Goal: Task Accomplishment & Management: Manage account settings

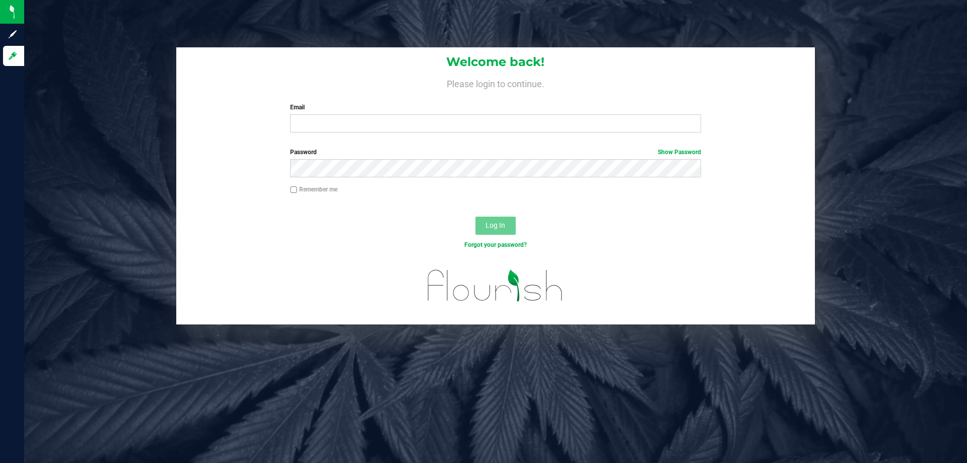
click at [327, 438] on div "Welcome back! Please login to continue. Email Required Please format your email…" at bounding box center [495, 231] width 943 height 463
click at [389, 114] on div "Email Required Please format your email correctly." at bounding box center [496, 118] width 426 height 30
click at [381, 119] on input "Email" at bounding box center [495, 123] width 410 height 18
type input "[EMAIL_ADDRESS][DOMAIN_NAME]"
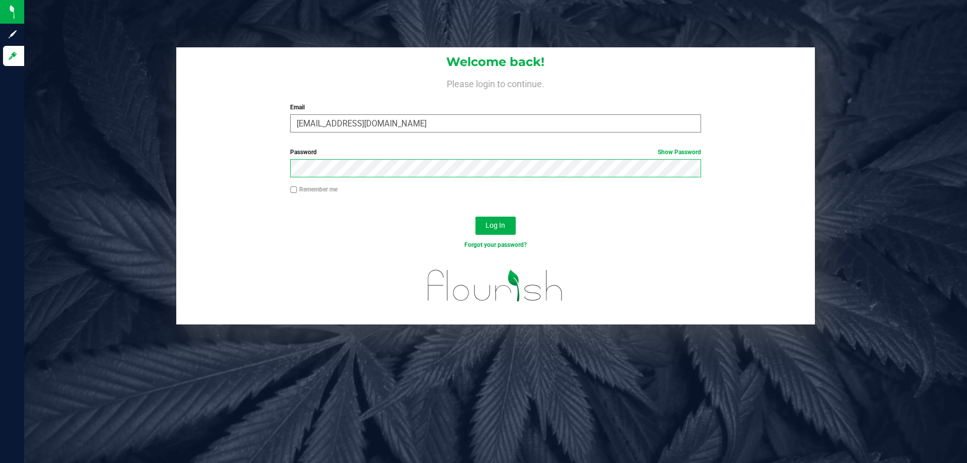
click at [475, 217] on button "Log In" at bounding box center [495, 226] width 40 height 18
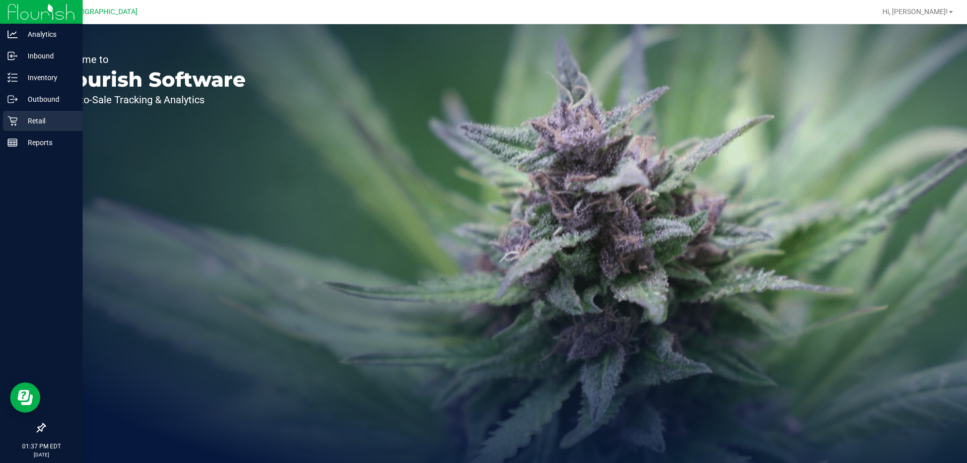
click at [15, 116] on icon at bounding box center [13, 121] width 10 height 10
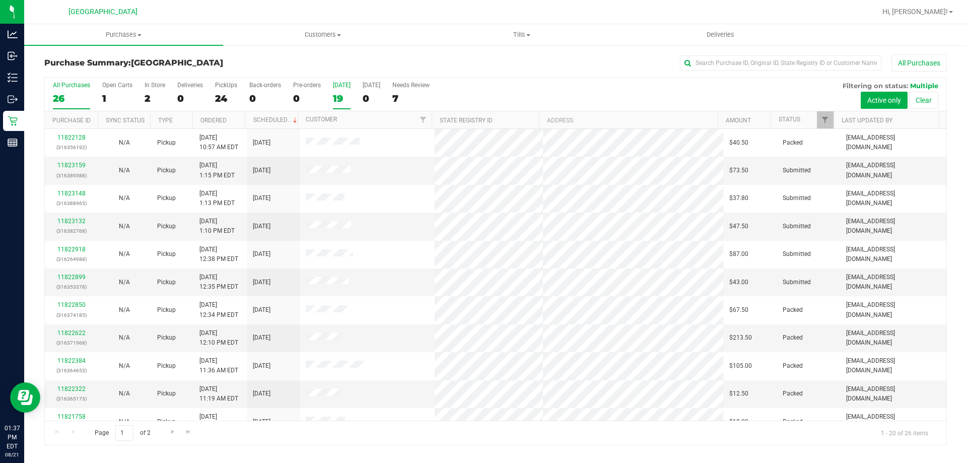
click at [336, 96] on div "19" at bounding box center [342, 99] width 18 height 12
click at [0, 0] on input "[DATE] 19" at bounding box center [0, 0] width 0 height 0
click at [346, 106] on label "[DATE] 19" at bounding box center [342, 96] width 18 height 28
click at [0, 0] on input "[DATE] 19" at bounding box center [0, 0] width 0 height 0
click at [151, 105] on label "In Store 2" at bounding box center [155, 96] width 21 height 28
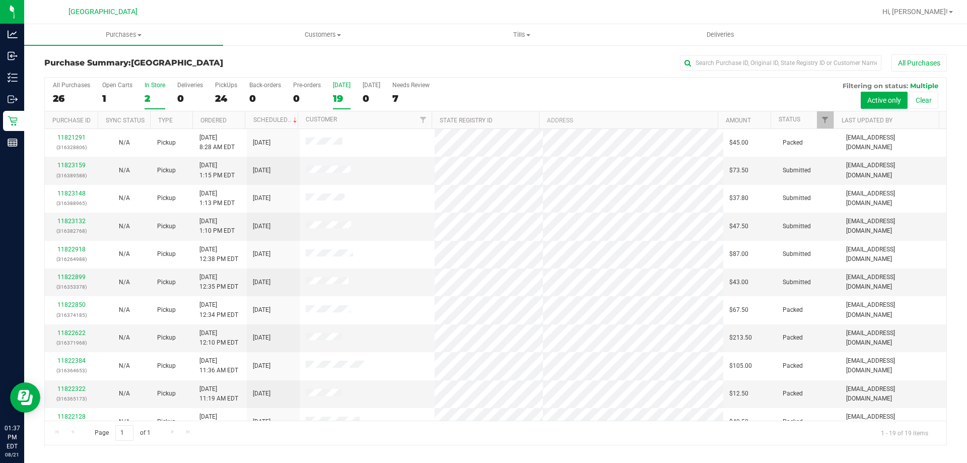
click at [0, 0] on input "In Store 2" at bounding box center [0, 0] width 0 height 0
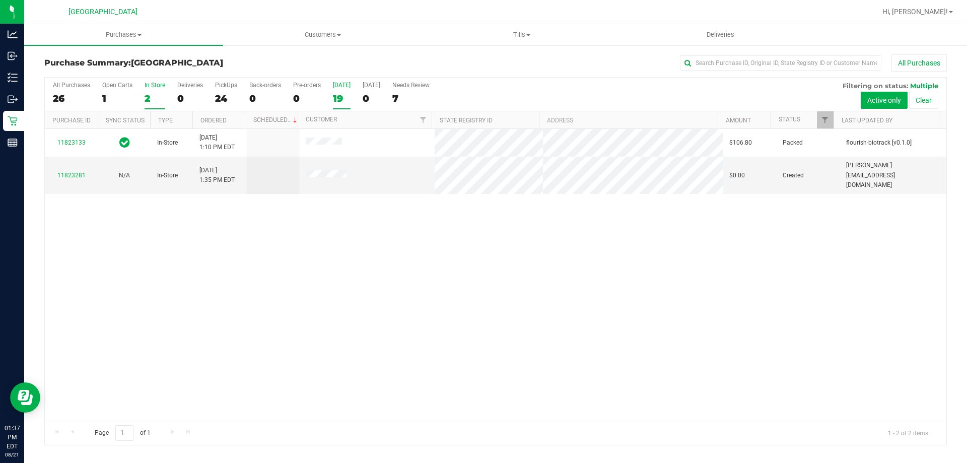
click at [342, 88] on div "[DATE]" at bounding box center [342, 85] width 18 height 7
click at [0, 0] on input "[DATE] 19" at bounding box center [0, 0] width 0 height 0
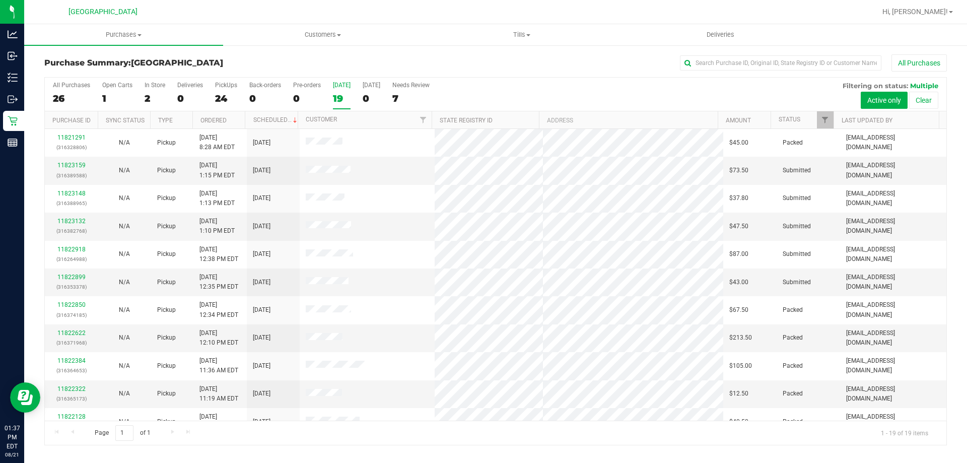
click at [350, 88] on div "All Purchases 26 Open Carts 1 In Store 2 Deliveries 0 PickUps 24 Back-orders 0 …" at bounding box center [496, 95] width 902 height 34
click at [337, 98] on div "19" at bounding box center [342, 99] width 18 height 12
click at [0, 0] on input "[DATE] 19" at bounding box center [0, 0] width 0 height 0
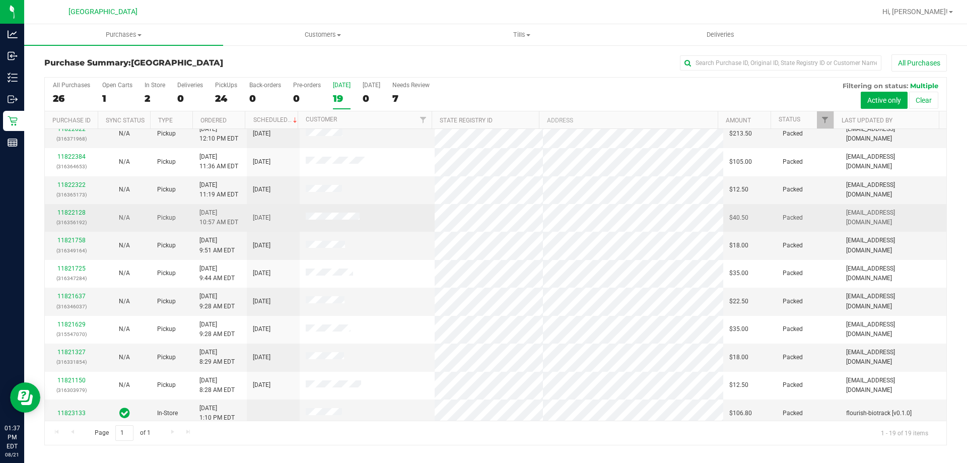
scroll to position [238, 0]
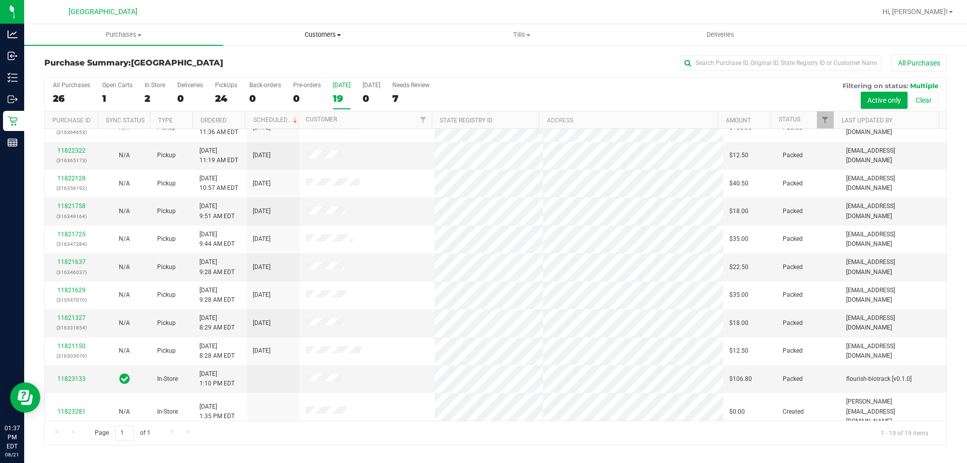
click at [325, 41] on uib-tab-heading "Customers All customers Add a new customer All physicians" at bounding box center [323, 35] width 198 height 20
click at [484, 37] on span "Tills" at bounding box center [522, 34] width 198 height 9
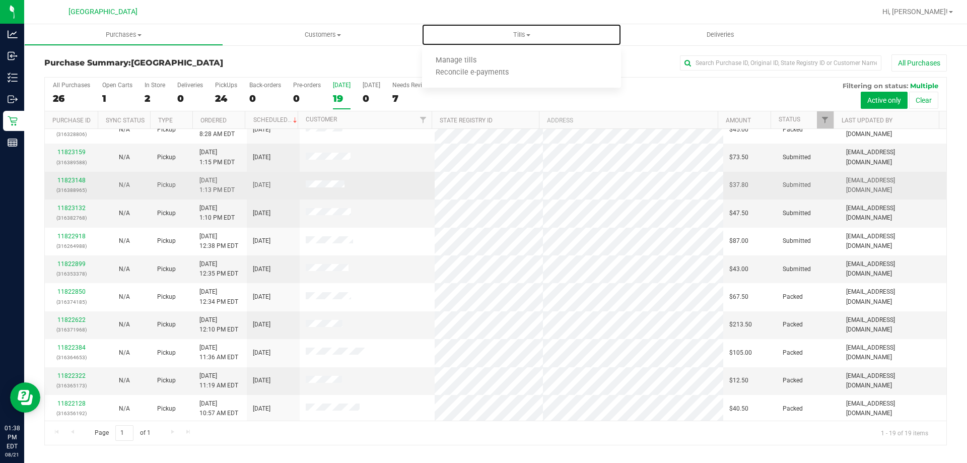
scroll to position [0, 0]
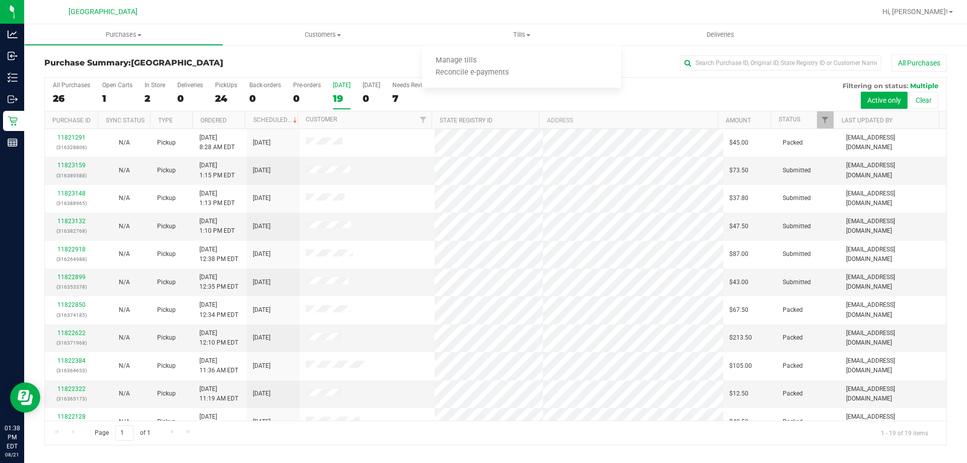
click at [570, 98] on div "All Purchases 26 Open Carts 1 In Store 2 Deliveries 0 PickUps 24 Back-orders 0 …" at bounding box center [496, 95] width 902 height 34
click at [411, 93] on div "7" at bounding box center [410, 99] width 37 height 12
click at [0, 0] on input "Needs Review 7" at bounding box center [0, 0] width 0 height 0
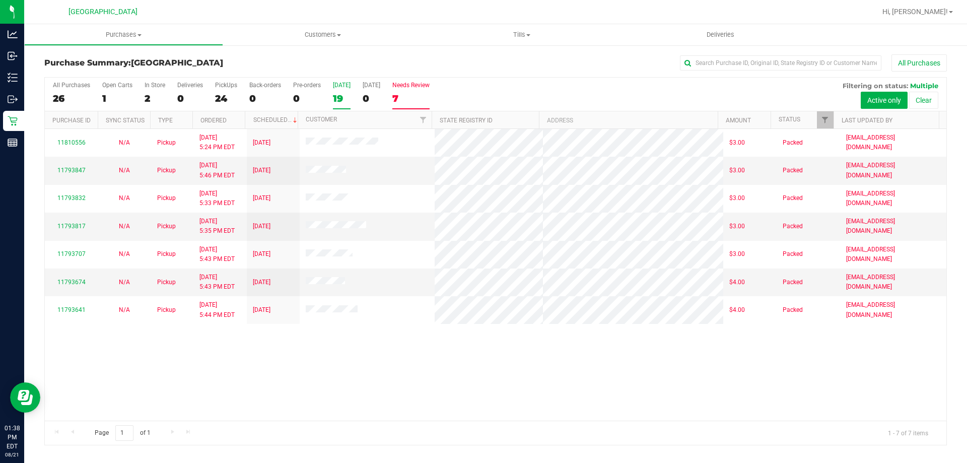
click at [340, 98] on div "19" at bounding box center [342, 99] width 18 height 12
click at [0, 0] on input "[DATE] 19" at bounding box center [0, 0] width 0 height 0
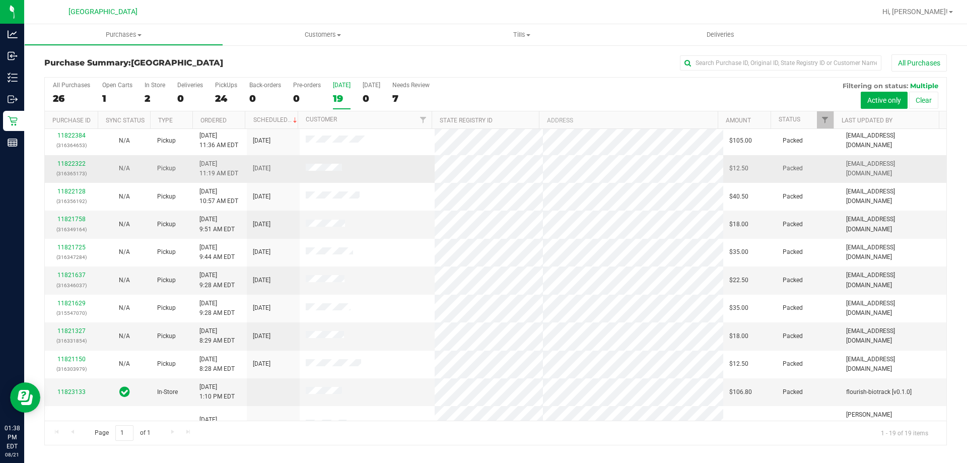
scroll to position [238, 0]
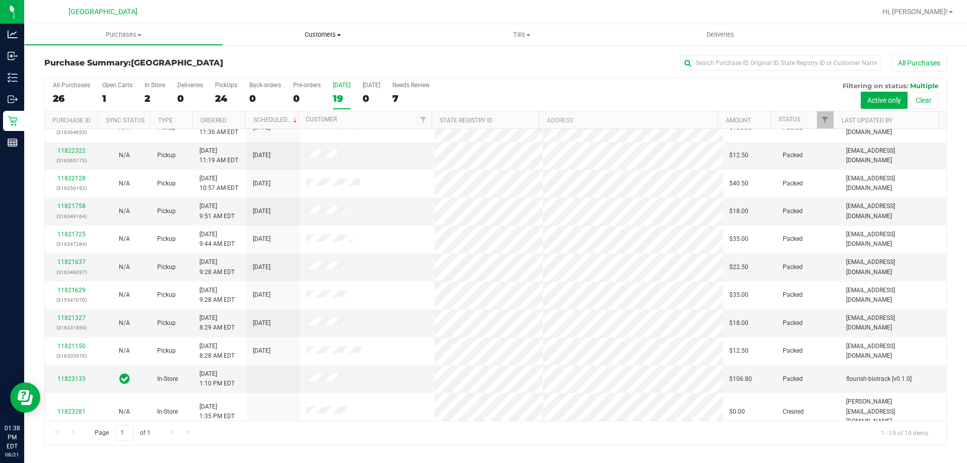
click at [323, 38] on span "Customers" at bounding box center [323, 34] width 198 height 9
click at [316, 55] on li "All customers" at bounding box center [322, 61] width 199 height 12
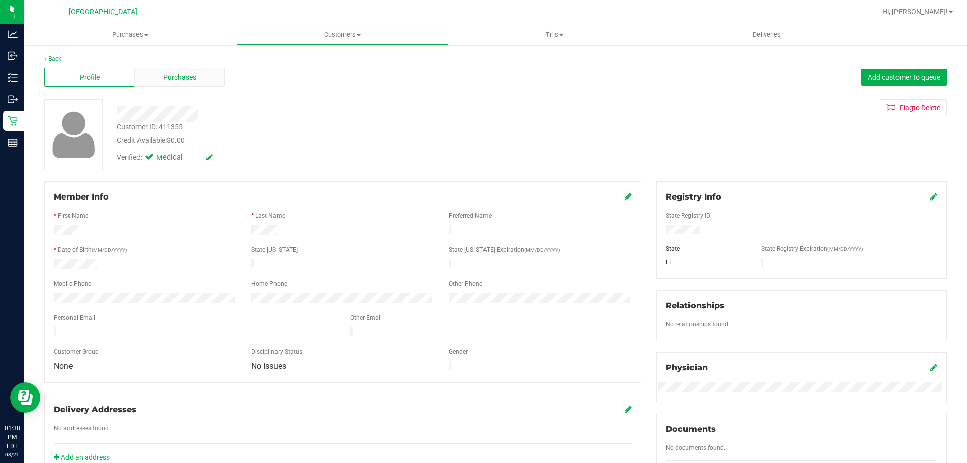
click at [173, 78] on span "Purchases" at bounding box center [179, 77] width 33 height 11
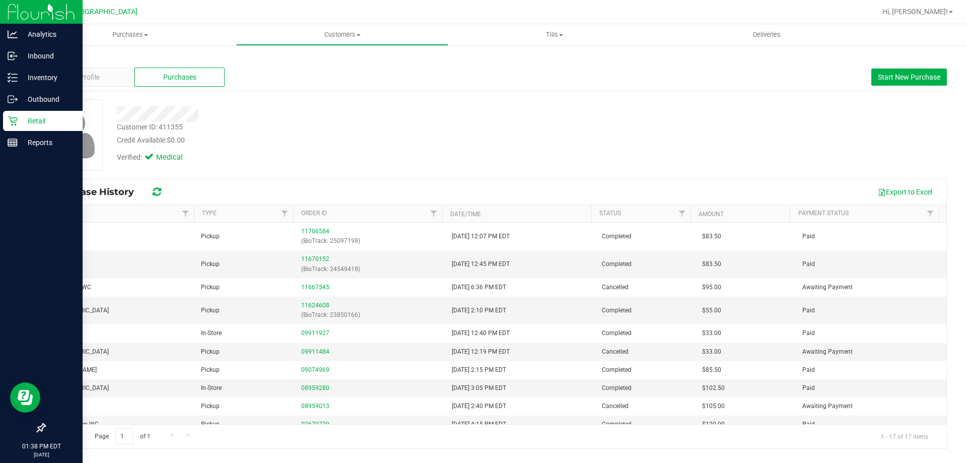
click at [34, 118] on p "Retail" at bounding box center [48, 121] width 60 height 12
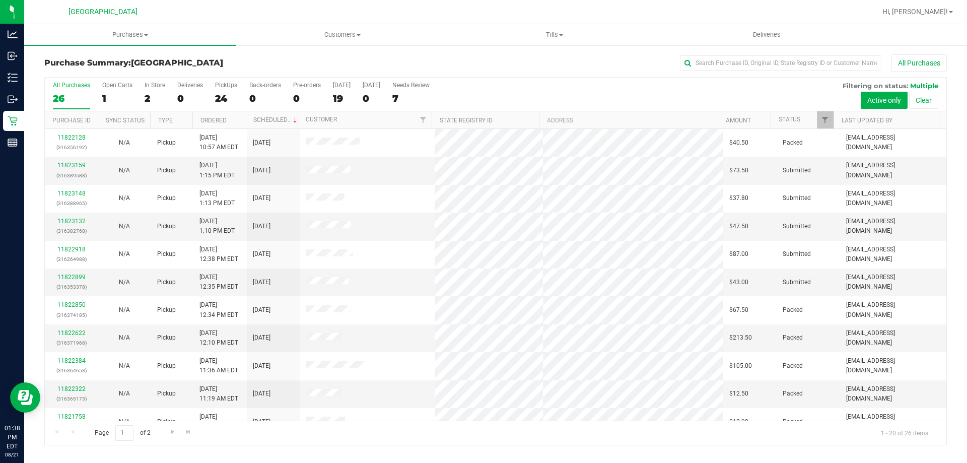
click at [806, 115] on th "Status" at bounding box center [802, 120] width 63 height 18
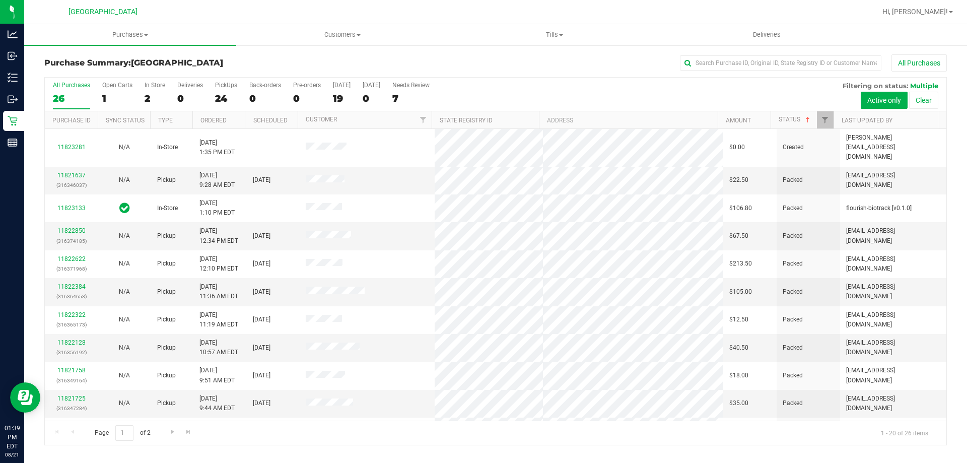
click at [417, 72] on div "Purchase Summary: [GEOGRAPHIC_DATA] All Purchases" at bounding box center [495, 65] width 903 height 22
click at [532, 21] on div at bounding box center [528, 12] width 696 height 20
click at [553, 32] on span "Tills" at bounding box center [554, 34] width 211 height 9
click at [531, 59] on li "Manage tills" at bounding box center [554, 61] width 212 height 12
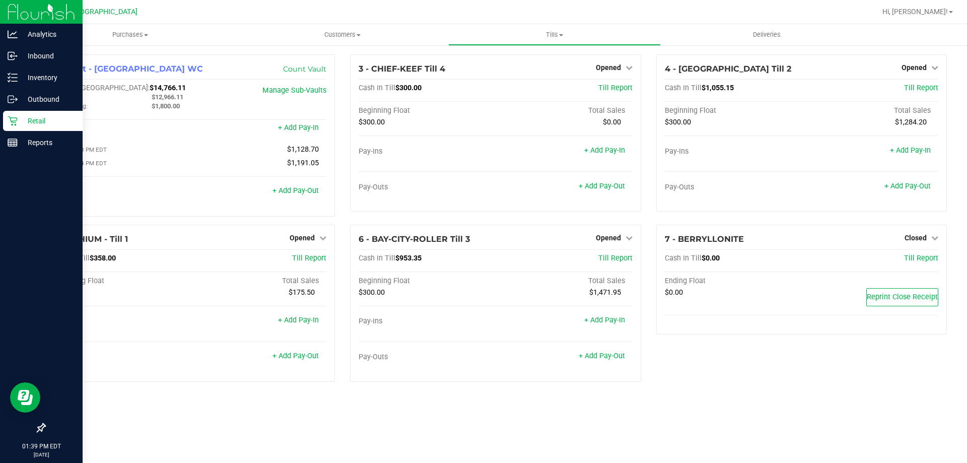
click at [52, 124] on p "Retail" at bounding box center [48, 121] width 60 height 12
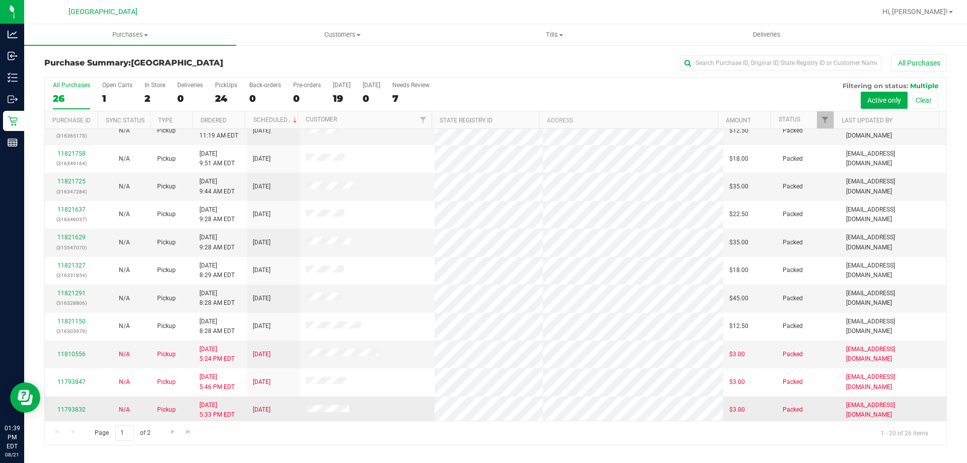
scroll to position [266, 0]
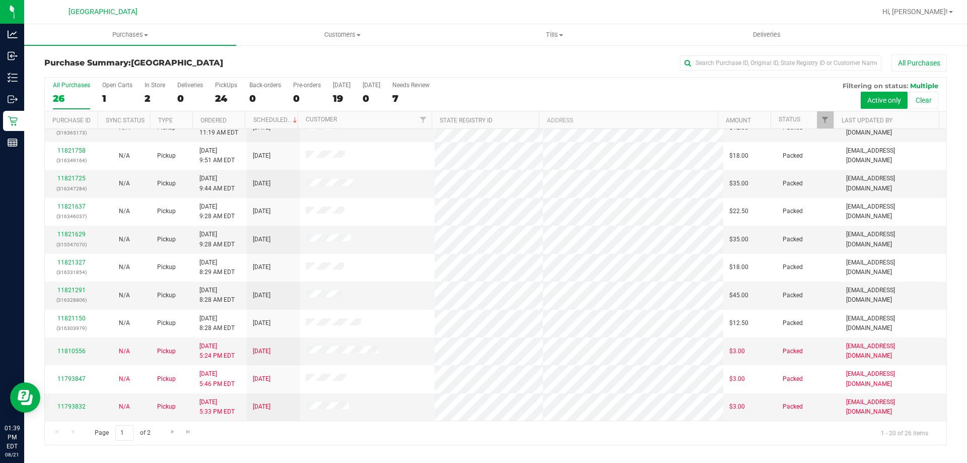
click at [349, 425] on div "Page 1 of 2 1 - 20 of 26 items" at bounding box center [496, 433] width 902 height 24
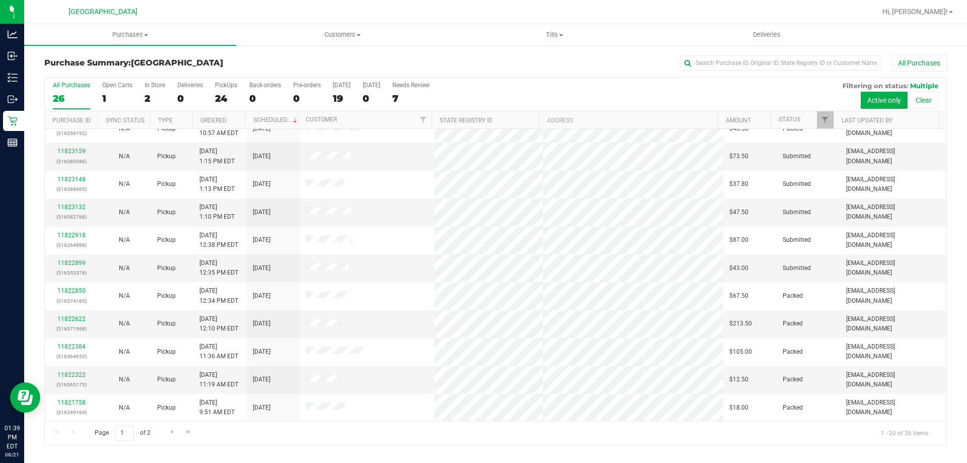
scroll to position [0, 0]
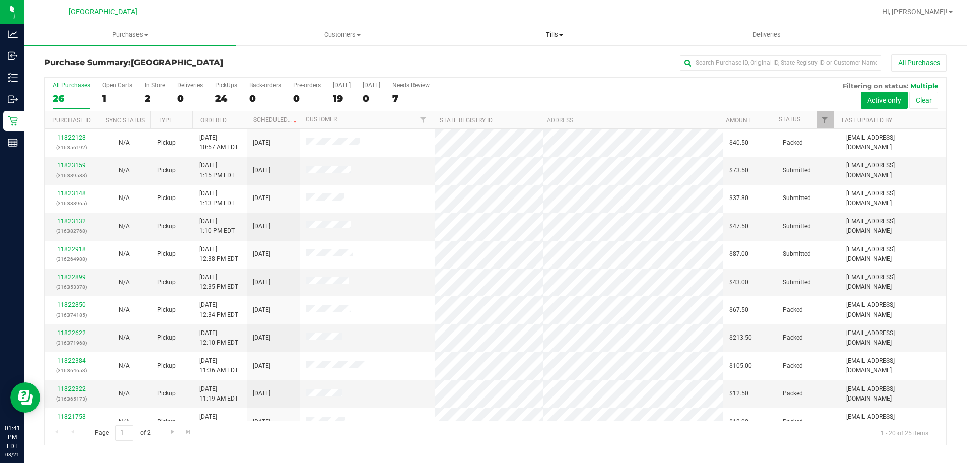
click at [560, 36] on span "Tills" at bounding box center [554, 34] width 211 height 9
click at [480, 61] on span "Manage tills" at bounding box center [482, 60] width 68 height 9
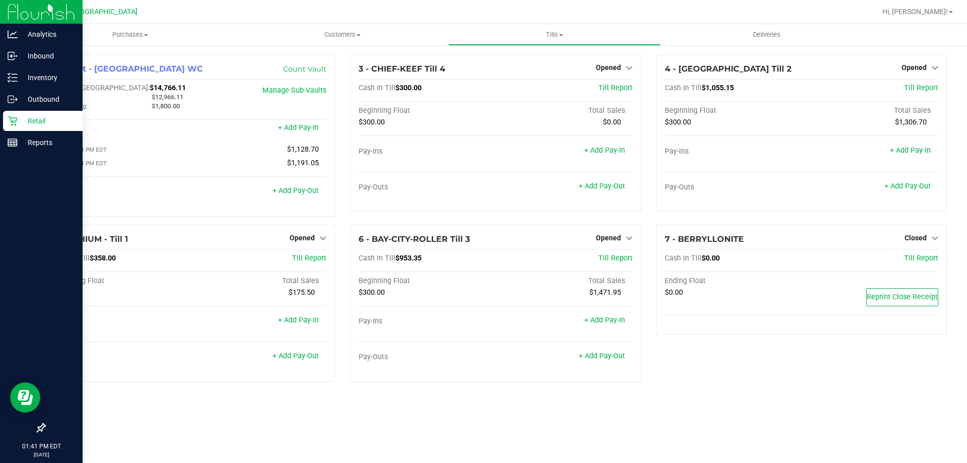
click at [24, 124] on p "Retail" at bounding box center [48, 121] width 60 height 12
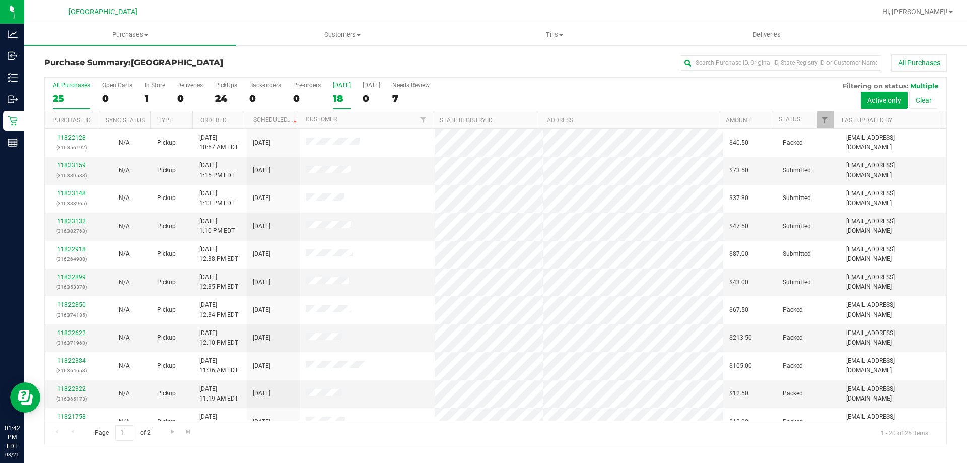
click at [336, 93] on div "18" at bounding box center [342, 99] width 18 height 12
click at [0, 0] on input "[DATE] 18" at bounding box center [0, 0] width 0 height 0
click at [813, 119] on th "Status" at bounding box center [802, 120] width 63 height 18
click at [346, 100] on div "18" at bounding box center [342, 99] width 18 height 12
click at [0, 0] on input "[DATE] 18" at bounding box center [0, 0] width 0 height 0
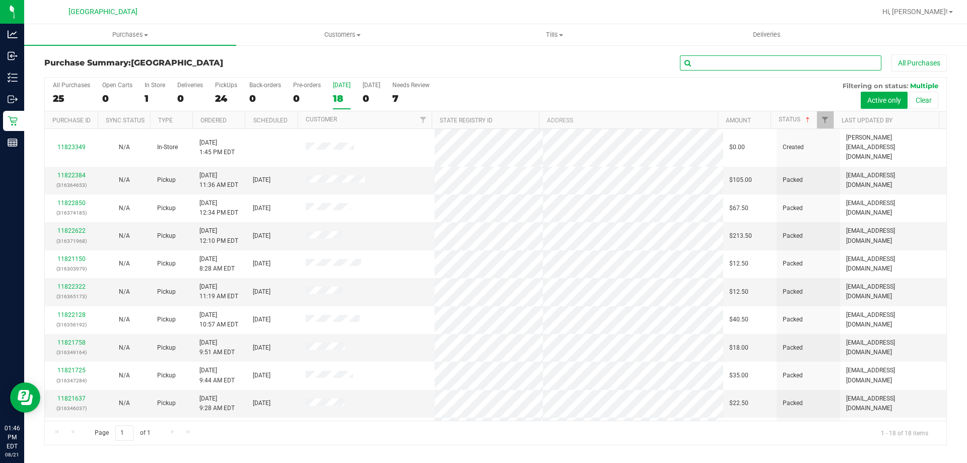
click at [732, 60] on input "text" at bounding box center [780, 62] width 201 height 15
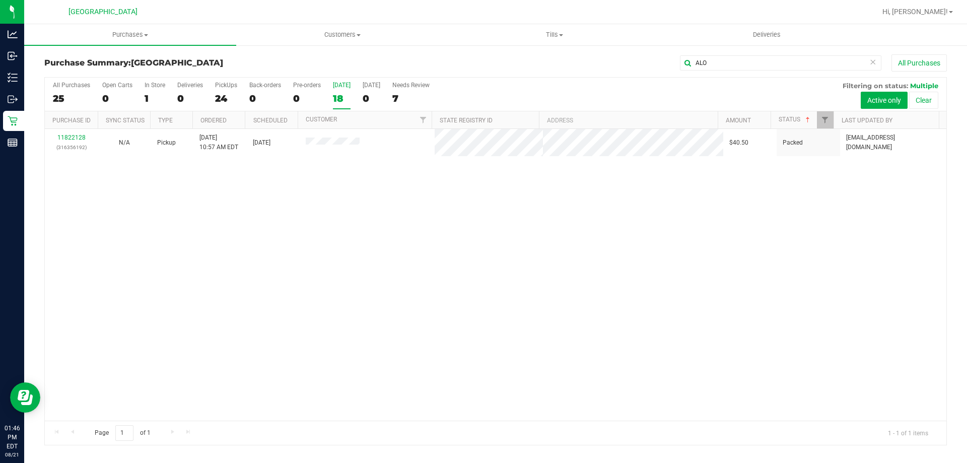
click at [430, 226] on div "11822128 (316356192) N/A Pickup [DATE] 10:57 AM EDT 8/21/2025 $40.50 Packed [EM…" at bounding box center [496, 275] width 902 height 292
click at [440, 228] on div "11822128 (316356192) N/A Pickup [DATE] 10:57 AM EDT 8/21/2025 $40.50 Packed [EM…" at bounding box center [496, 275] width 902 height 292
click at [411, 216] on div "11822128 (316356192) N/A Pickup [DATE] 10:57 AM EDT 8/21/2025 $40.50 Packed [EM…" at bounding box center [496, 275] width 902 height 292
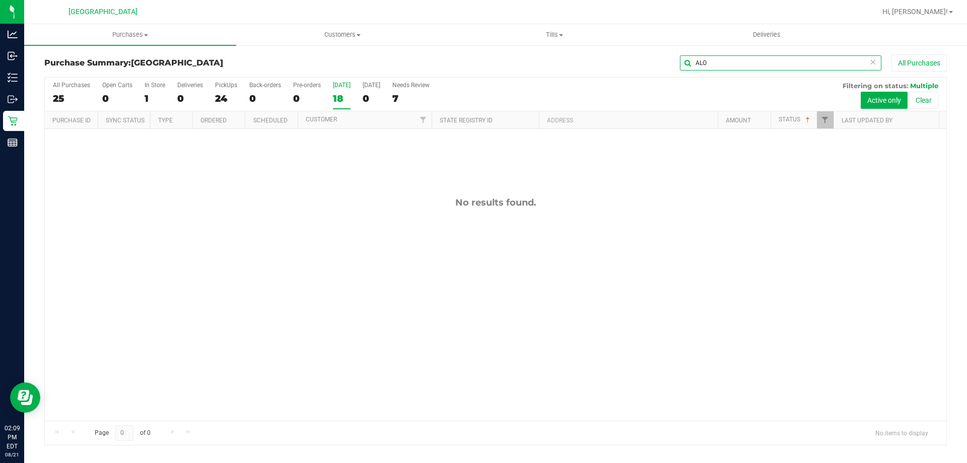
click at [725, 61] on input "ALO" at bounding box center [780, 62] width 201 height 15
type input "A"
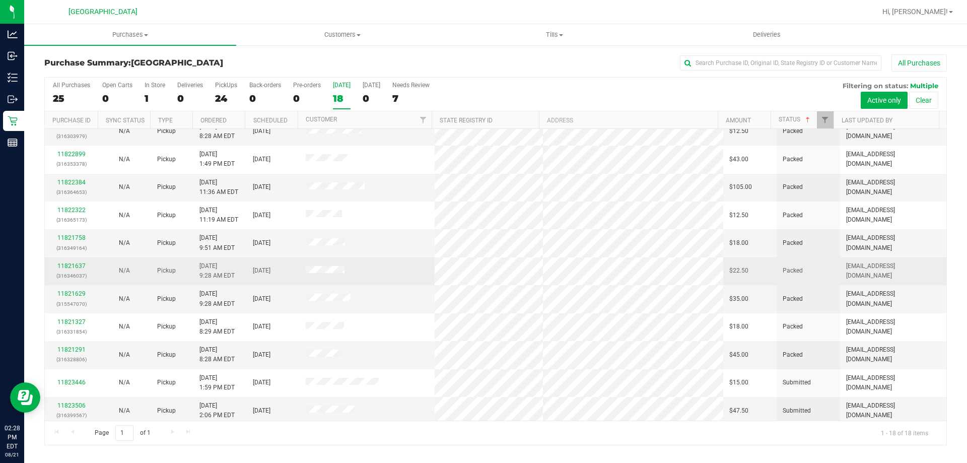
scroll to position [210, 0]
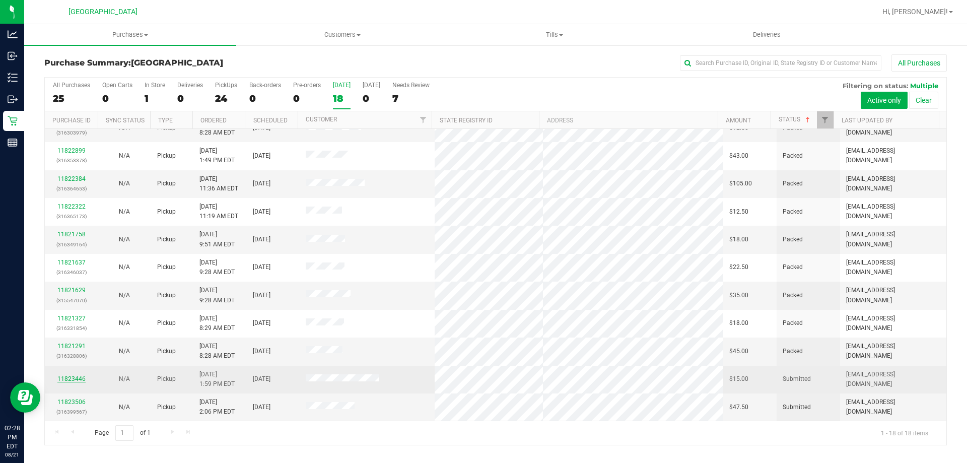
click at [80, 376] on link "11823446" at bounding box center [71, 378] width 28 height 7
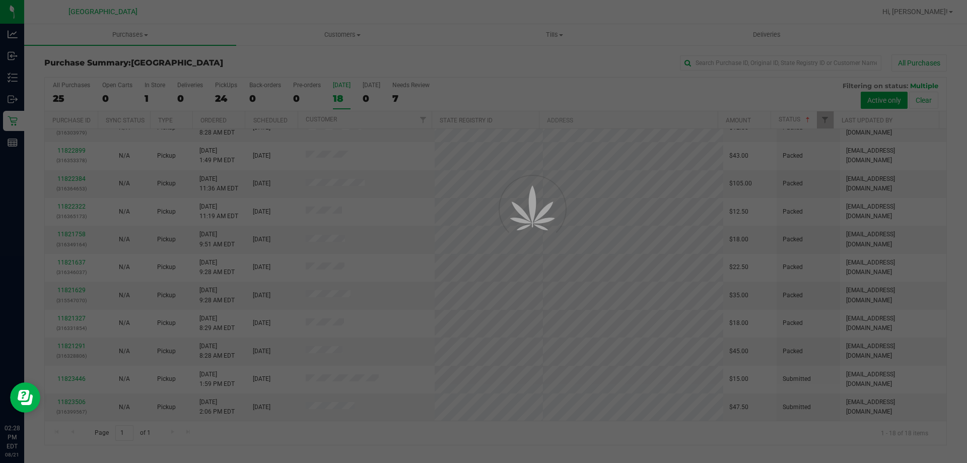
click at [406, 450] on div at bounding box center [483, 231] width 967 height 463
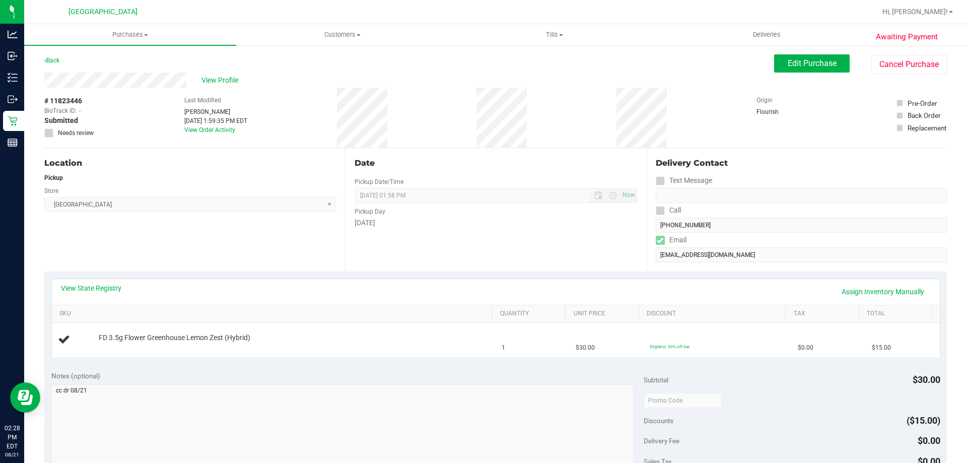
click at [114, 280] on div "View State Registry Assign Inventory Manually" at bounding box center [496, 292] width 888 height 26
click at [109, 289] on link "View State Registry" at bounding box center [91, 288] width 60 height 10
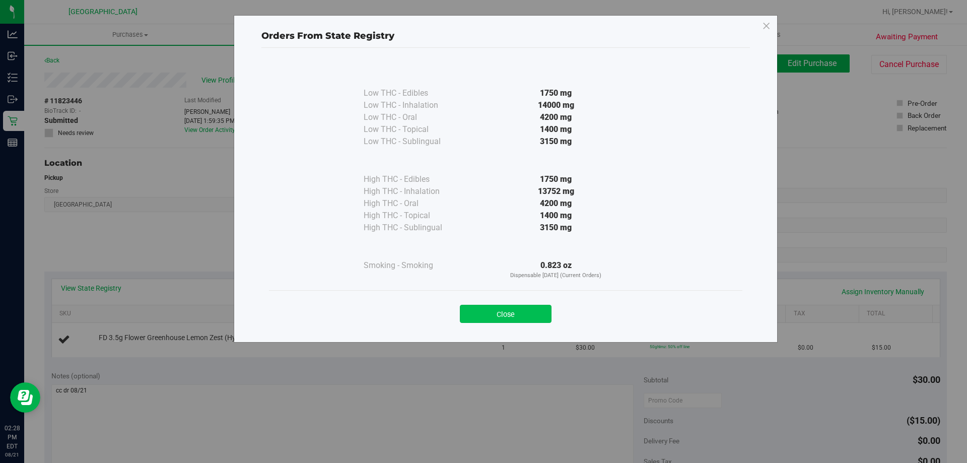
click at [543, 322] on button "Close" at bounding box center [506, 314] width 92 height 18
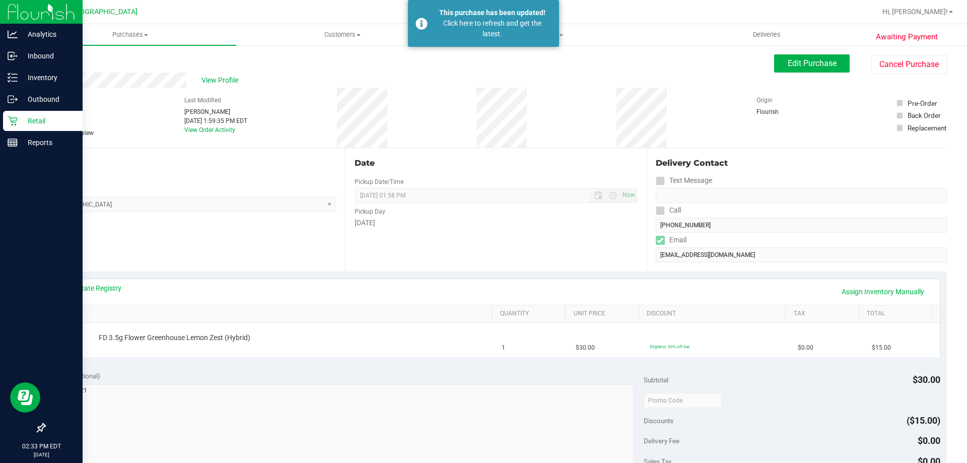
click at [36, 118] on p "Retail" at bounding box center [48, 121] width 60 height 12
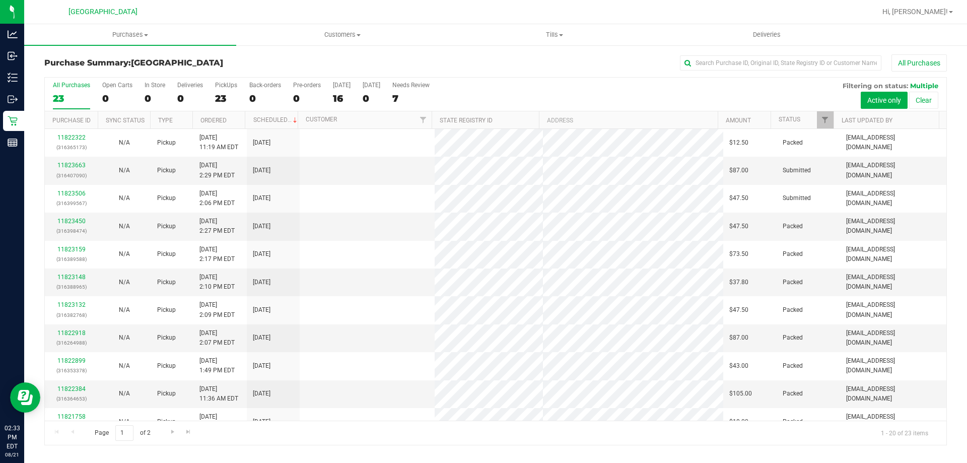
click at [807, 117] on th "Status" at bounding box center [802, 120] width 63 height 18
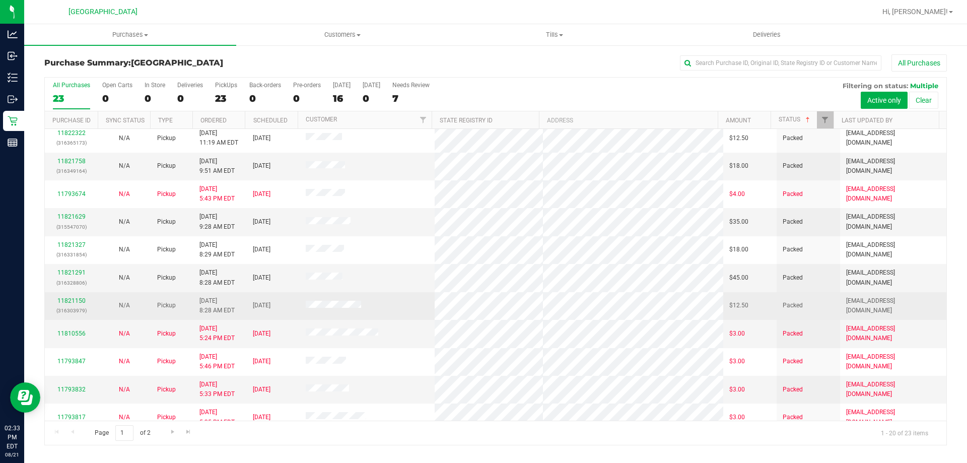
scroll to position [266, 0]
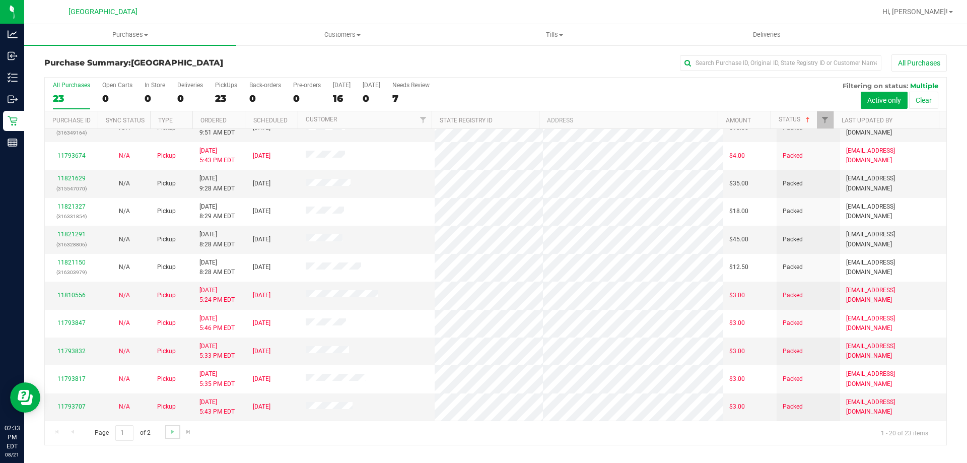
click at [170, 436] on link "Go to the next page" at bounding box center [172, 432] width 15 height 14
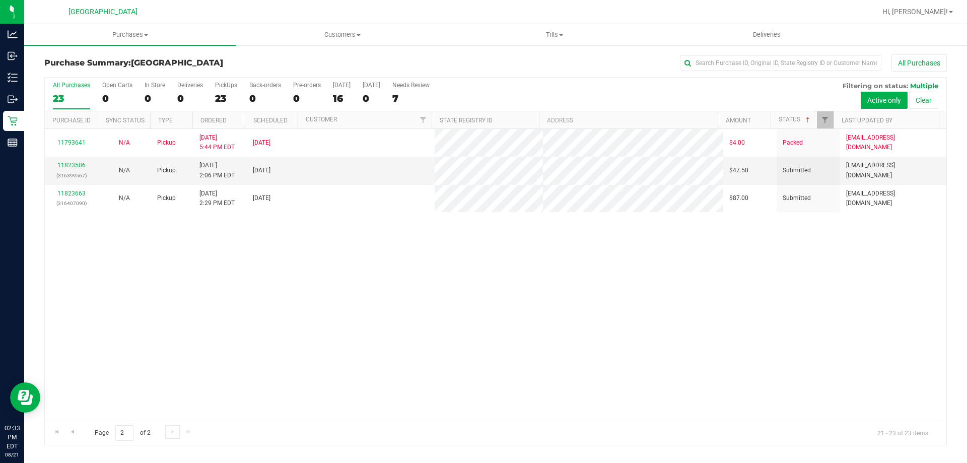
scroll to position [0, 0]
click at [343, 103] on div "16" at bounding box center [342, 99] width 18 height 12
click at [0, 0] on input "[DATE] 16" at bounding box center [0, 0] width 0 height 0
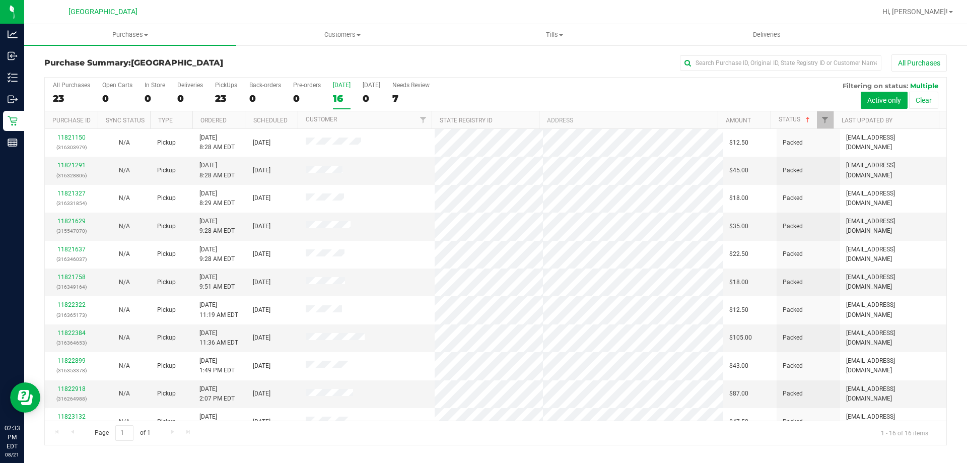
click at [747, 100] on div "All Purchases 23 Open Carts 0 In Store 0 Deliveries 0 PickUps 23 Back-orders 0 …" at bounding box center [496, 95] width 902 height 34
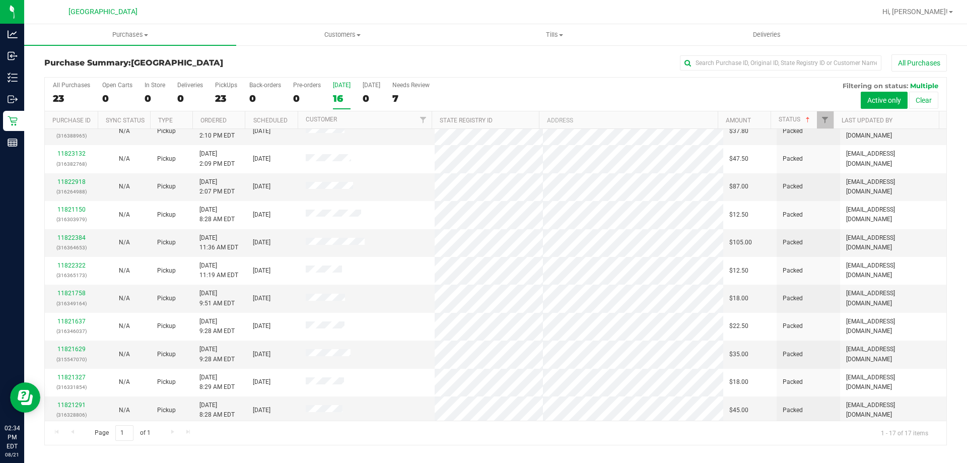
click at [402, 439] on div "Page 1 of 1 1 - 17 of 17 items" at bounding box center [496, 433] width 902 height 24
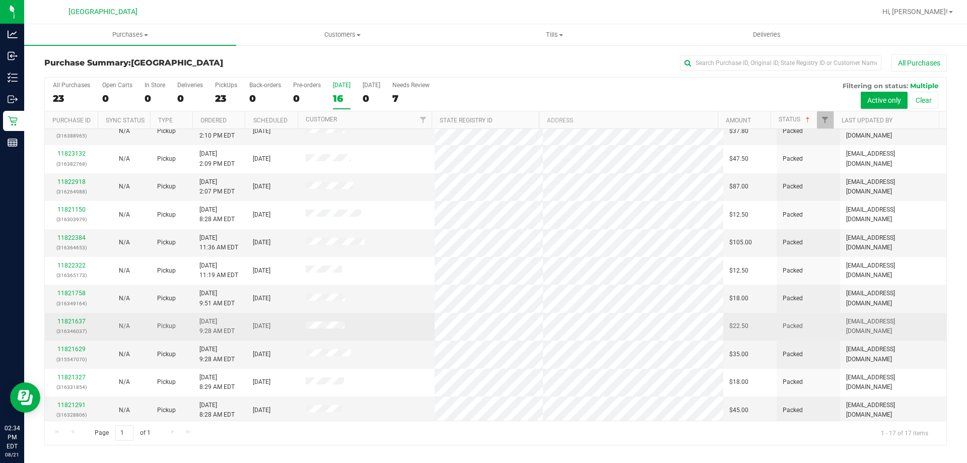
scroll to position [182, 0]
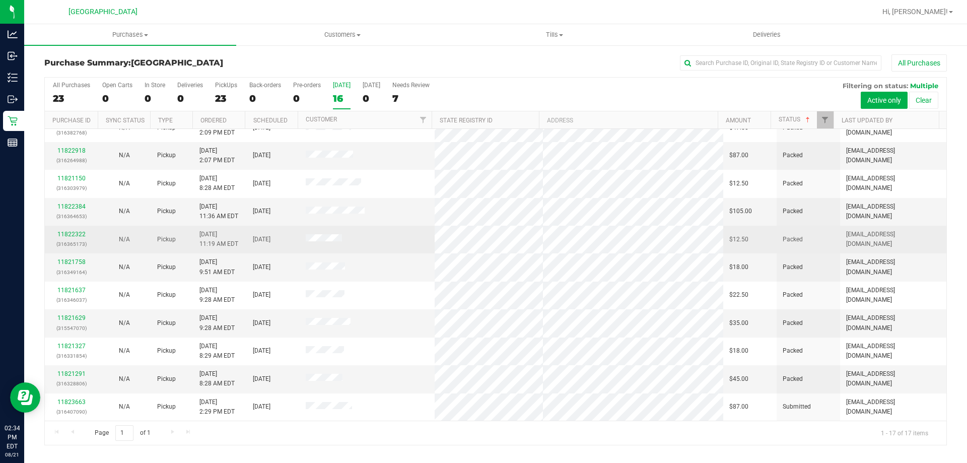
click at [84, 230] on div "11822322 (316365173)" at bounding box center [71, 239] width 41 height 19
click at [81, 234] on link "11822322" at bounding box center [71, 234] width 28 height 7
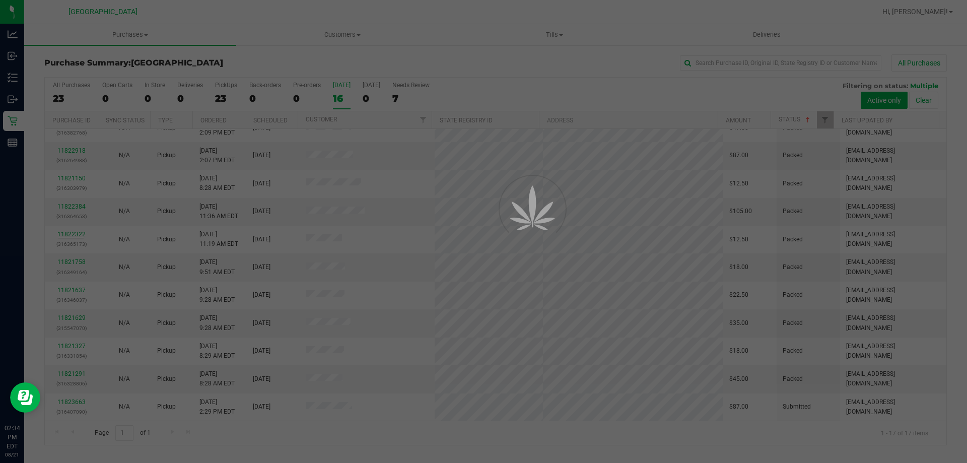
click at [532, 439] on div at bounding box center [483, 231] width 967 height 463
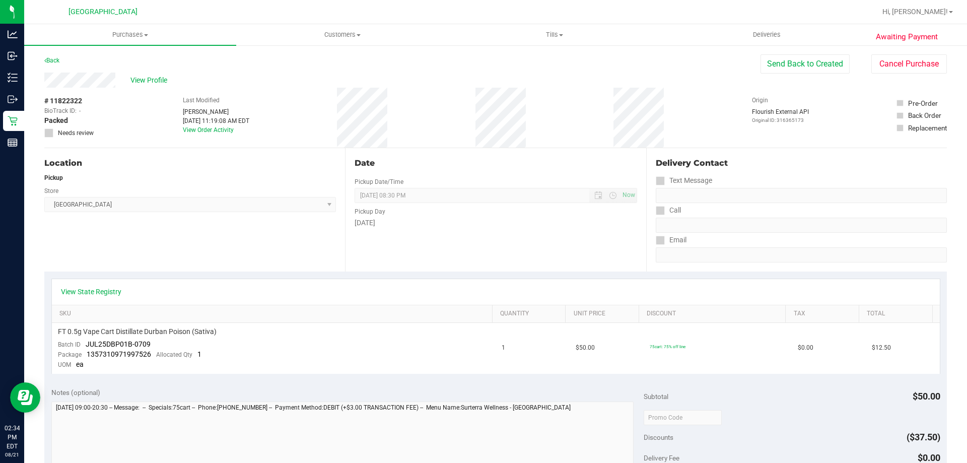
click at [172, 259] on div "Location Pickup Store Lakeland WC Select Store [PERSON_NAME][GEOGRAPHIC_DATA] […" at bounding box center [194, 209] width 301 height 123
click at [176, 269] on div "Location Pickup Store Lakeland WC Select Store [PERSON_NAME][GEOGRAPHIC_DATA] […" at bounding box center [194, 209] width 301 height 123
click at [187, 277] on div "View State Registry SKU Quantity Unit Price Discount Tax Total FT 0.5g Vape Car…" at bounding box center [495, 325] width 903 height 109
click at [571, 355] on td "$50.00" at bounding box center [607, 348] width 74 height 51
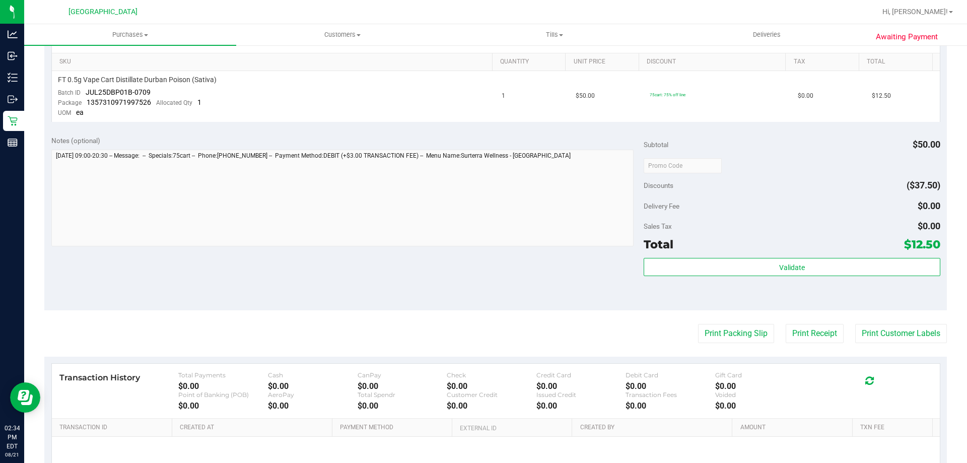
drag, startPoint x: 774, startPoint y: 221, endPoint x: 775, endPoint y: 213, distance: 8.2
click at [772, 217] on div "Subtotal $50.00 Discounts ($37.50) Delivery Fee $0.00 Sales Tax $0.00 Total $12…" at bounding box center [792, 219] width 296 height 168
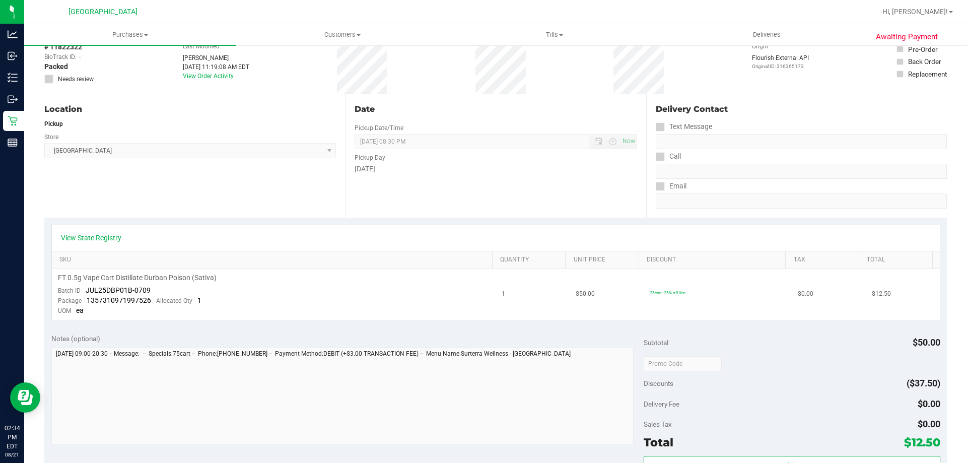
scroll to position [0, 0]
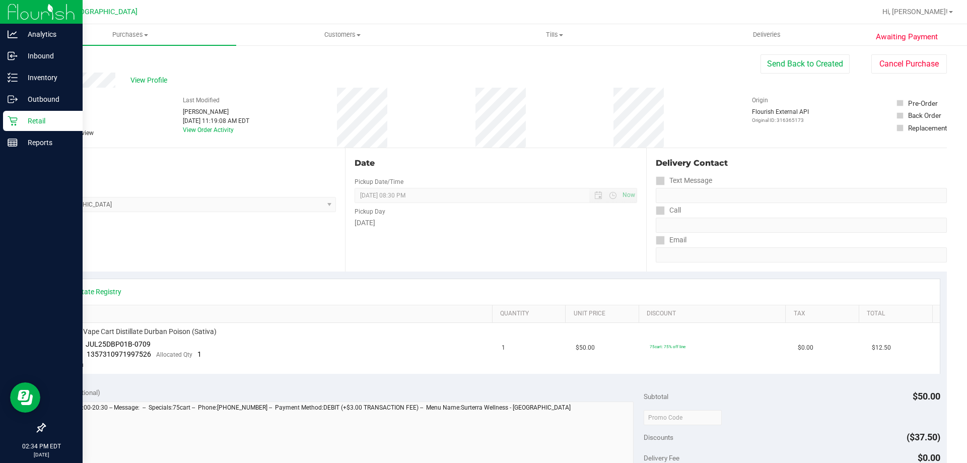
click at [19, 117] on p "Retail" at bounding box center [48, 121] width 60 height 12
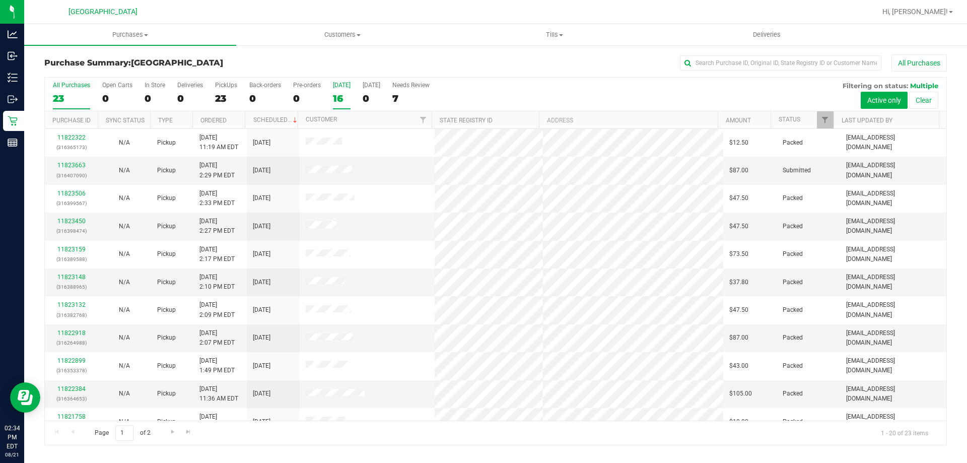
click at [339, 89] on label "[DATE] 16" at bounding box center [342, 96] width 18 height 28
click at [0, 0] on input "[DATE] 16" at bounding box center [0, 0] width 0 height 0
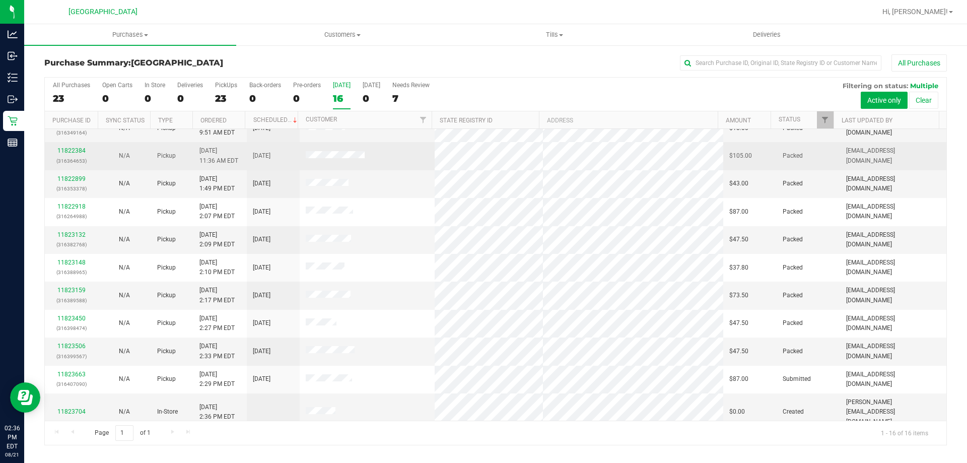
scroll to position [155, 0]
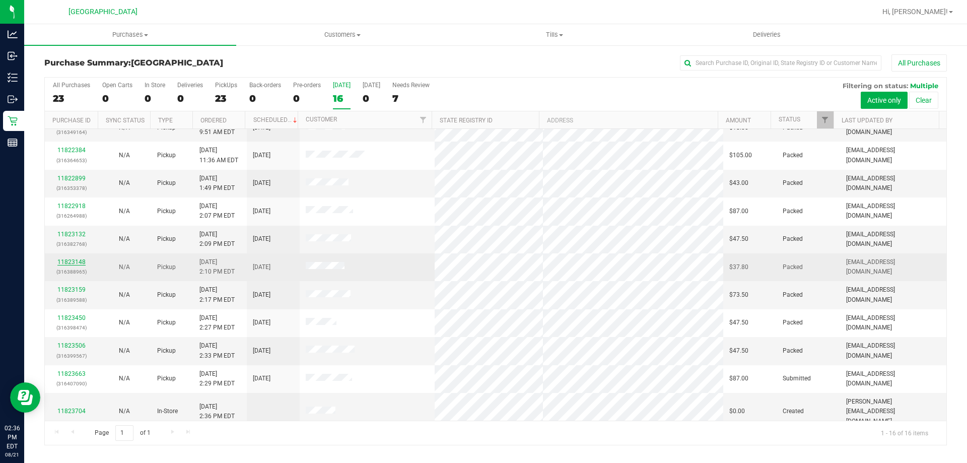
click at [63, 264] on link "11823148" at bounding box center [71, 261] width 28 height 7
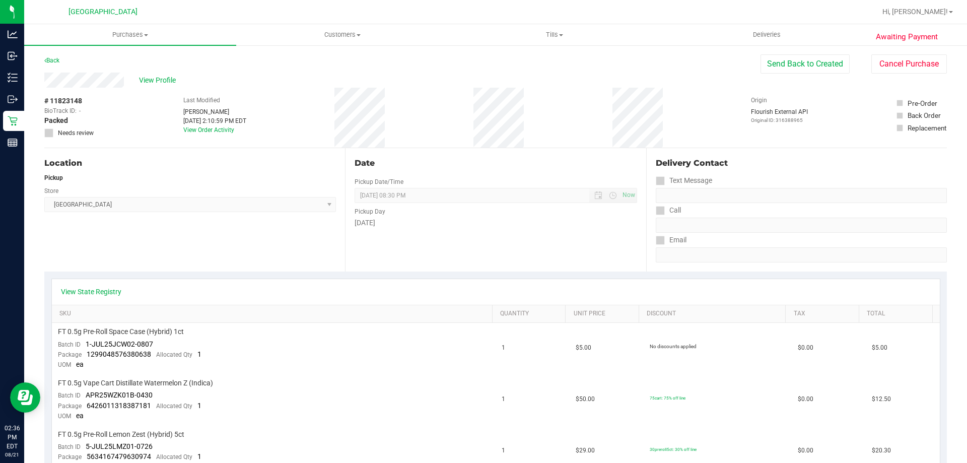
click at [540, 147] on div "# 11823148 BioTrack ID: - Packed Needs review Last Modified [PERSON_NAME] [DATE…" at bounding box center [495, 118] width 903 height 60
click at [526, 176] on div "Date Pickup Date/Time [DATE] Now [DATE] 08:30 PM Now Pickup Day [DATE]" at bounding box center [495, 209] width 301 height 123
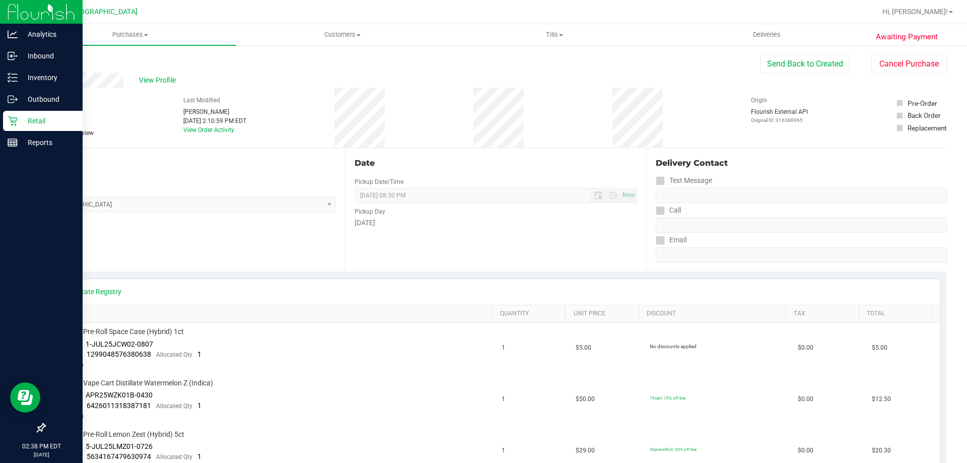
click at [11, 127] on div "Retail" at bounding box center [43, 121] width 80 height 20
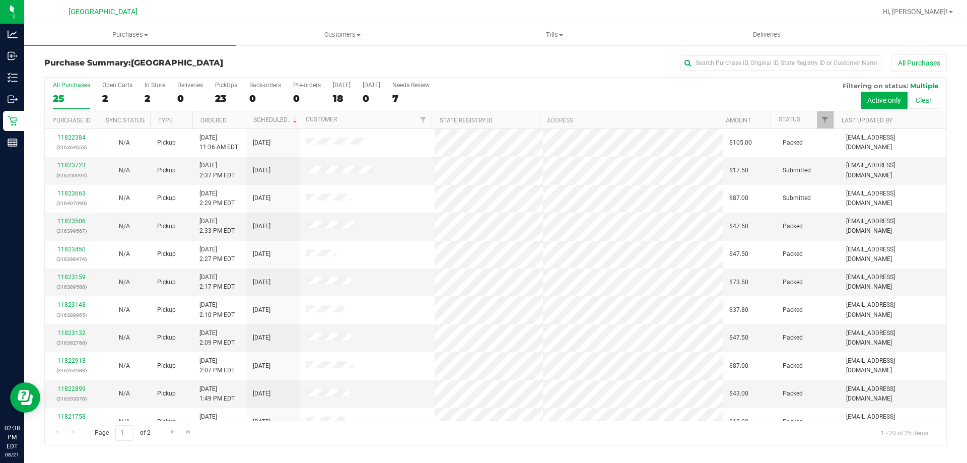
click at [663, 79] on div "All Purchases 25 Open Carts 2 In Store 2 Deliveries 0 PickUps 23 Back-orders 0 …" at bounding box center [496, 82] width 902 height 8
click at [733, 83] on div "All Purchases 25 Open Carts 2 In Store 2 Deliveries 0 PickUps 23 Back-orders 0 …" at bounding box center [496, 82] width 902 height 8
click at [733, 80] on div "All Purchases 25 Open Carts 2 In Store 2 Deliveries 0 PickUps 23 Back-orders 0 …" at bounding box center [496, 82] width 902 height 8
drag, startPoint x: 732, startPoint y: 70, endPoint x: 727, endPoint y: 67, distance: 5.2
click at [731, 69] on input "text" at bounding box center [780, 62] width 201 height 15
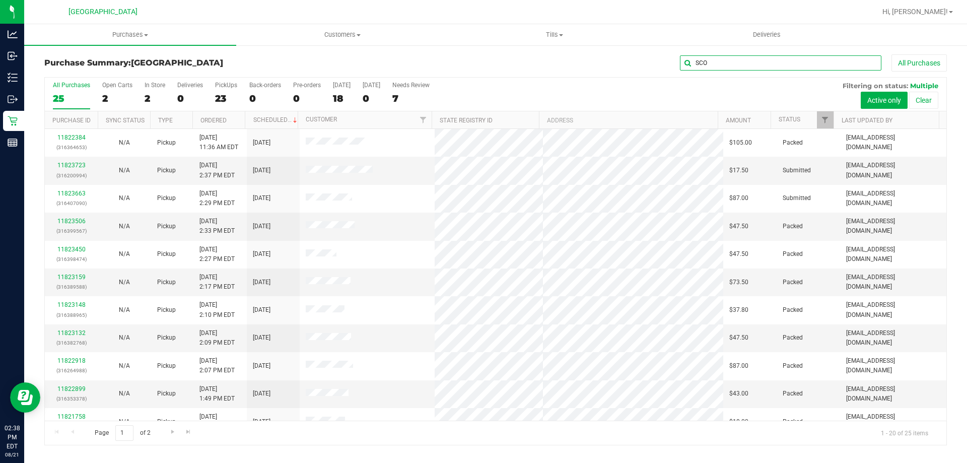
type input "SCO"
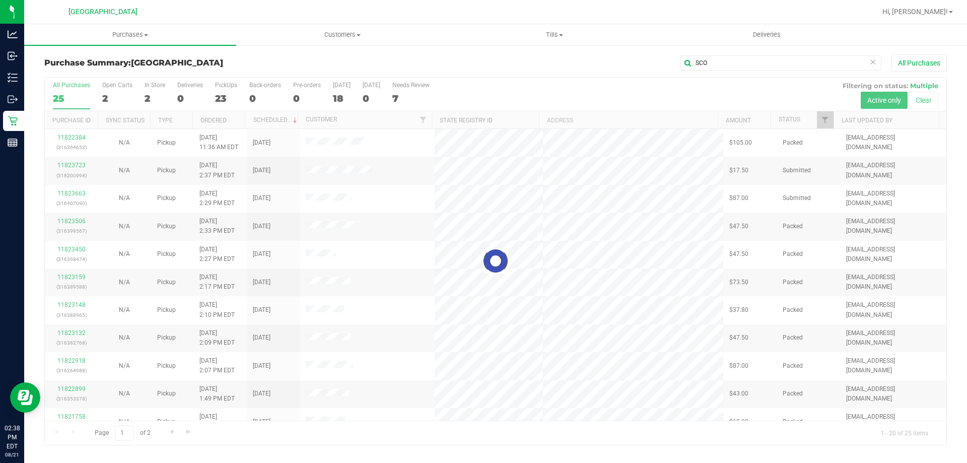
click at [466, 429] on div at bounding box center [496, 261] width 902 height 367
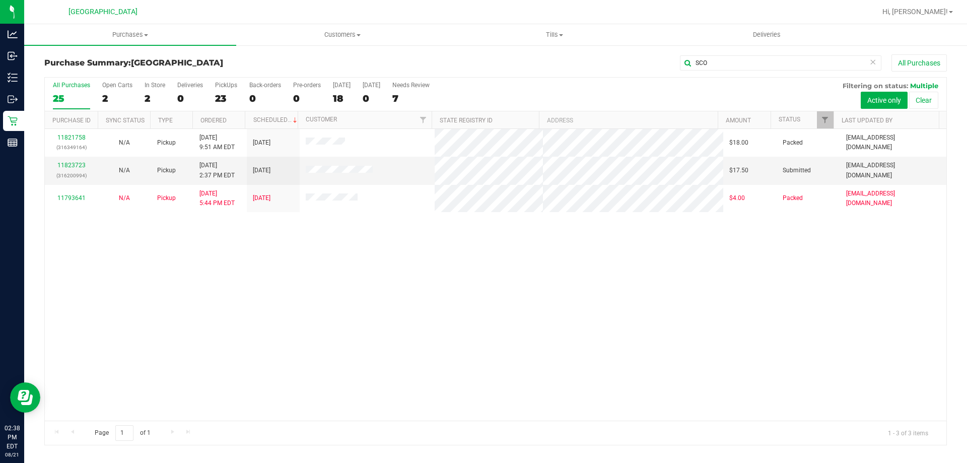
click at [320, 246] on div "11821758 (316349164) N/A Pickup [DATE] 9:51 AM EDT 8/21/2025 $18.00 Packed [EMA…" at bounding box center [496, 275] width 902 height 292
click at [466, 360] on div "11821758 (316349164) N/A Pickup [DATE] 9:51 AM EDT 8/21/2025 $18.00 Packed [EMA…" at bounding box center [496, 275] width 902 height 292
click at [537, 335] on div "11821758 (316349164) N/A Pickup [DATE] 9:51 AM EDT 8/21/2025 $18.00 Packed [EMA…" at bounding box center [496, 275] width 902 height 292
click at [542, 356] on div "11821758 (316349164) N/A Pickup [DATE] 9:51 AM EDT 8/21/2025 $18.00 Packed [EMA…" at bounding box center [496, 275] width 902 height 292
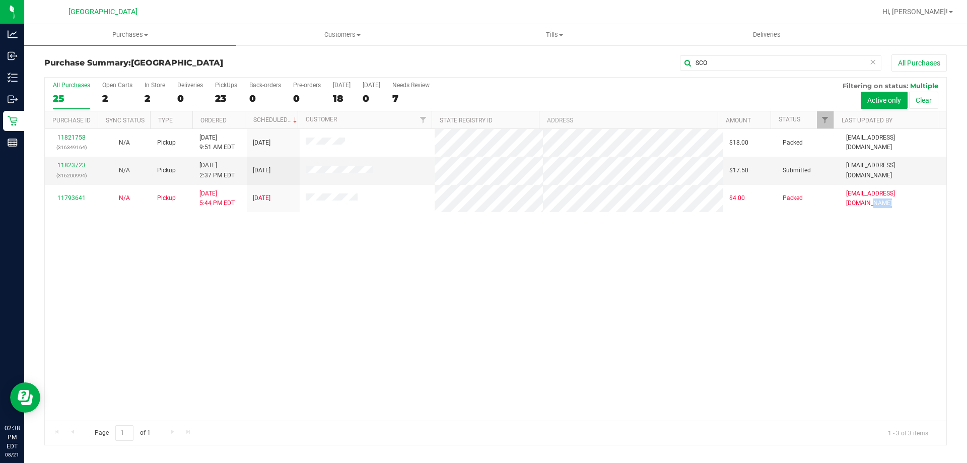
click at [542, 356] on div "11821758 (316349164) N/A Pickup [DATE] 9:51 AM EDT 8/21/2025 $18.00 Packed [EMA…" at bounding box center [496, 275] width 902 height 292
drag, startPoint x: 748, startPoint y: 61, endPoint x: 403, endPoint y: 66, distance: 345.5
click at [409, 65] on div "SCO All Purchases" at bounding box center [646, 62] width 602 height 17
click at [341, 103] on div "18" at bounding box center [342, 99] width 18 height 12
click at [0, 0] on input "[DATE] 18" at bounding box center [0, 0] width 0 height 0
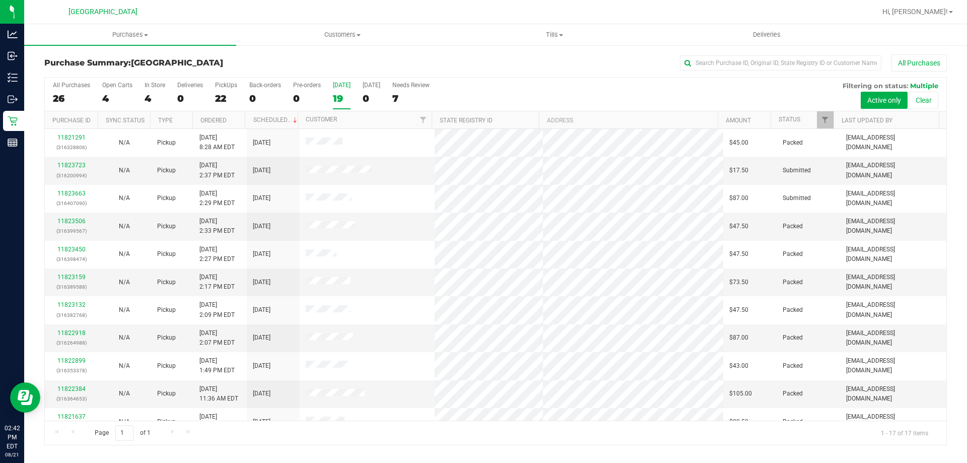
click at [346, 105] on label "[DATE] 19" at bounding box center [342, 96] width 18 height 28
click at [0, 0] on input "[DATE] 19" at bounding box center [0, 0] width 0 height 0
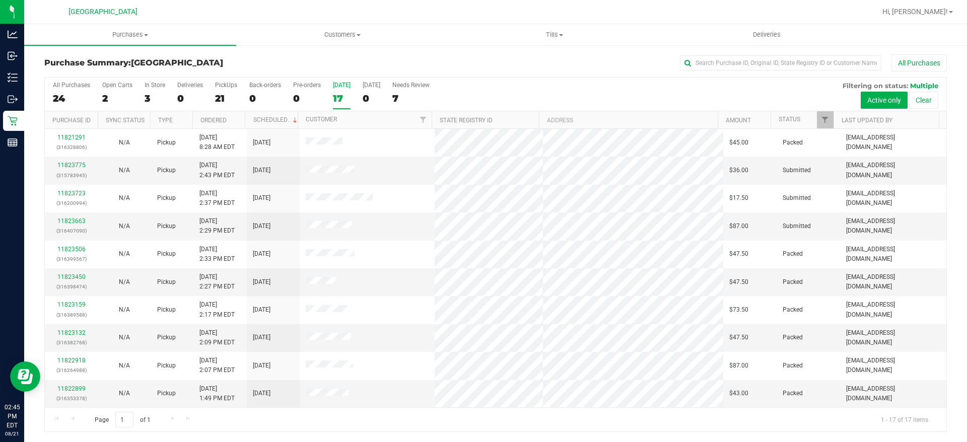
click at [345, 95] on div "17" at bounding box center [342, 99] width 18 height 12
click at [0, 0] on input "[DATE] 17" at bounding box center [0, 0] width 0 height 0
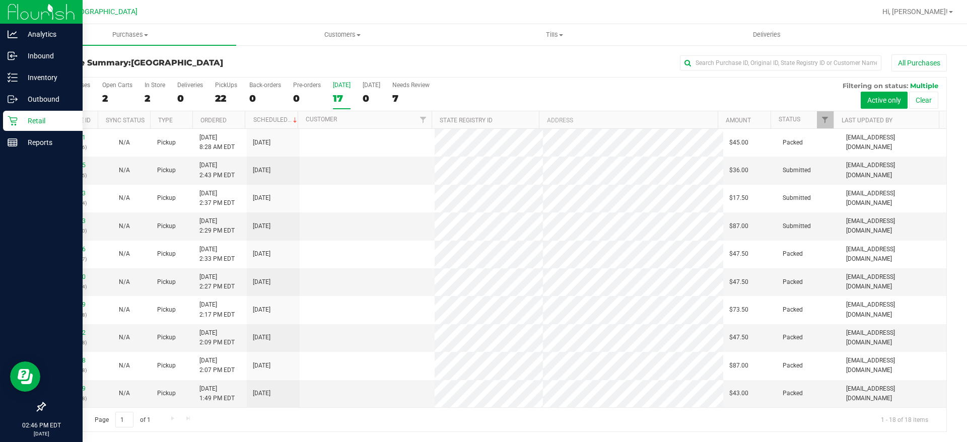
click at [37, 130] on div "Retail" at bounding box center [43, 121] width 80 height 20
click at [43, 139] on p "Reports" at bounding box center [48, 142] width 60 height 12
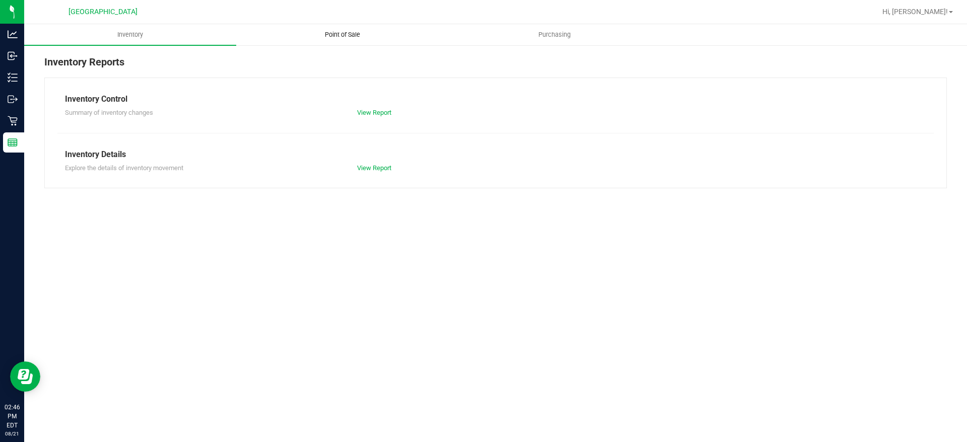
click at [368, 33] on span "Point of Sale" at bounding box center [342, 34] width 62 height 9
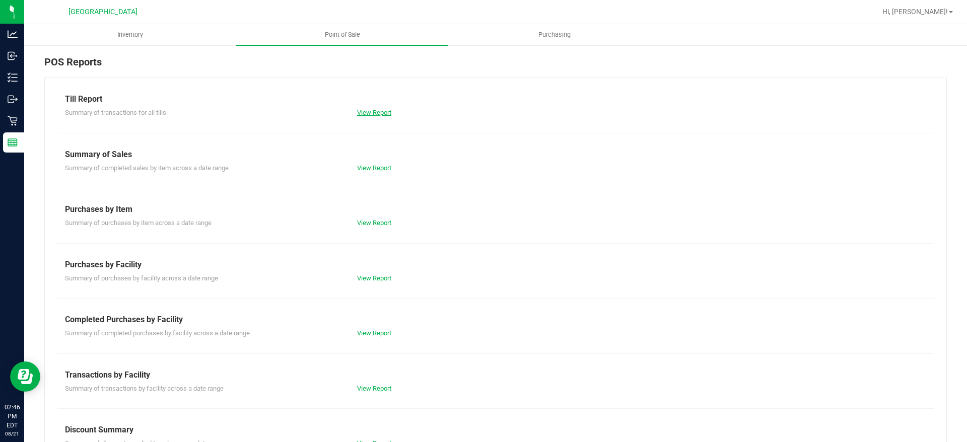
click at [367, 112] on link "View Report" at bounding box center [374, 113] width 34 height 8
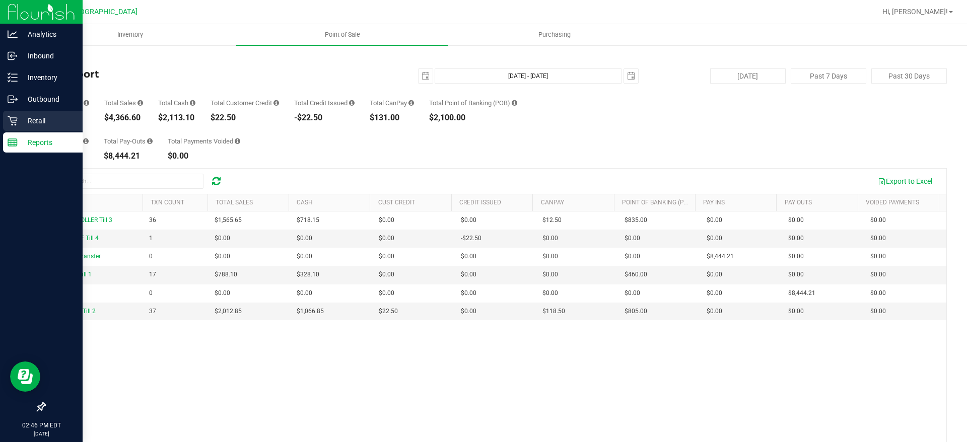
click at [30, 123] on p "Retail" at bounding box center [48, 121] width 60 height 12
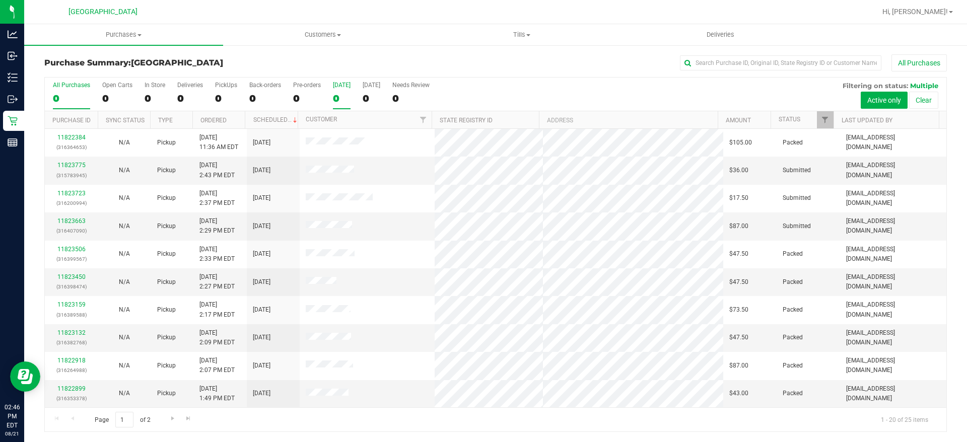
click at [348, 99] on div "0" at bounding box center [342, 99] width 18 height 12
click at [0, 0] on input "[DATE] 0" at bounding box center [0, 0] width 0 height 0
click at [728, 63] on input "text" at bounding box center [780, 62] width 201 height 15
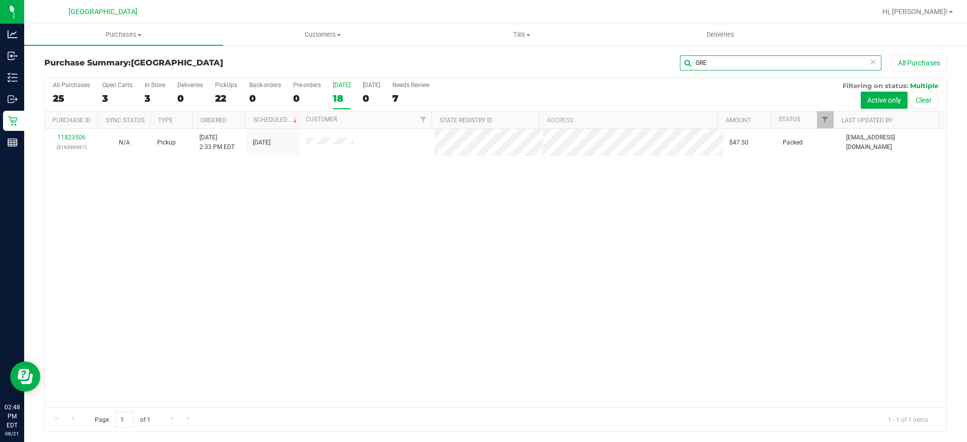
type input "GRE"
click at [337, 258] on div "11823506 (316399567) N/A Pickup [DATE] 2:33 PM EDT 8/21/2025 $47.50 Packed [EMA…" at bounding box center [496, 268] width 902 height 279
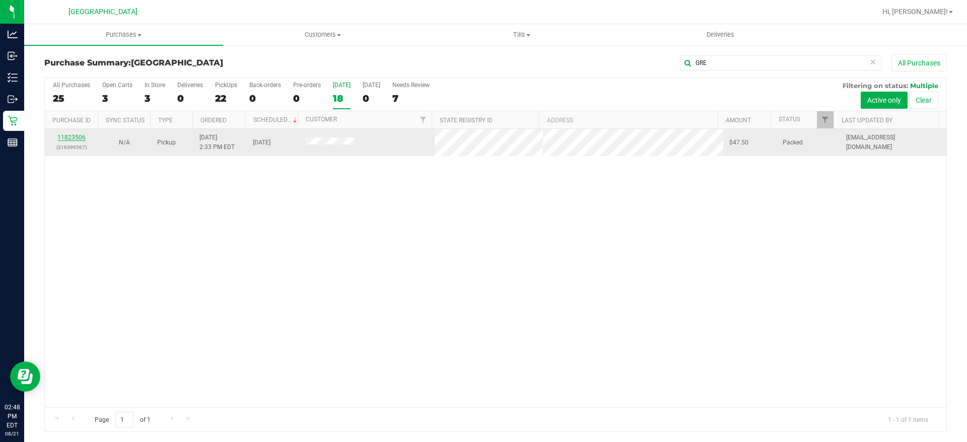
click at [67, 141] on link "11823506" at bounding box center [71, 137] width 28 height 7
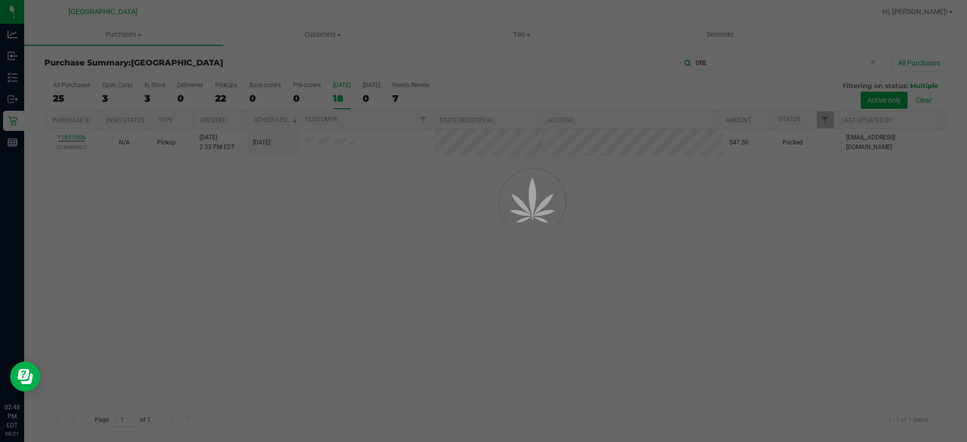
click at [322, 278] on div at bounding box center [483, 221] width 967 height 442
drag, startPoint x: 826, startPoint y: 319, endPoint x: 576, endPoint y: 284, distance: 252.9
click at [824, 319] on div at bounding box center [483, 221] width 967 height 442
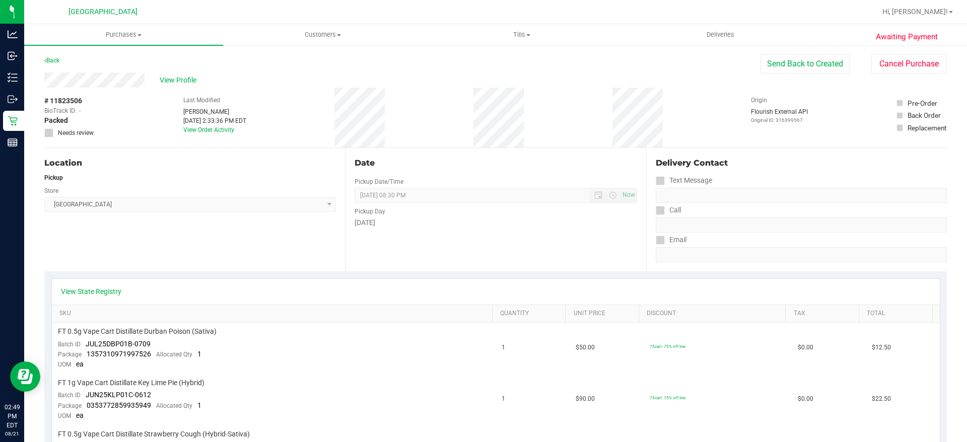
click at [453, 150] on div "Date Pickup Date/Time [DATE] Now [DATE] 08:30 PM Now Pickup Day [DATE]" at bounding box center [495, 209] width 301 height 123
click at [446, 153] on div "Date Pickup Date/Time [DATE] Now [DATE] 08:30 PM Now Pickup Day [DATE]" at bounding box center [495, 209] width 301 height 123
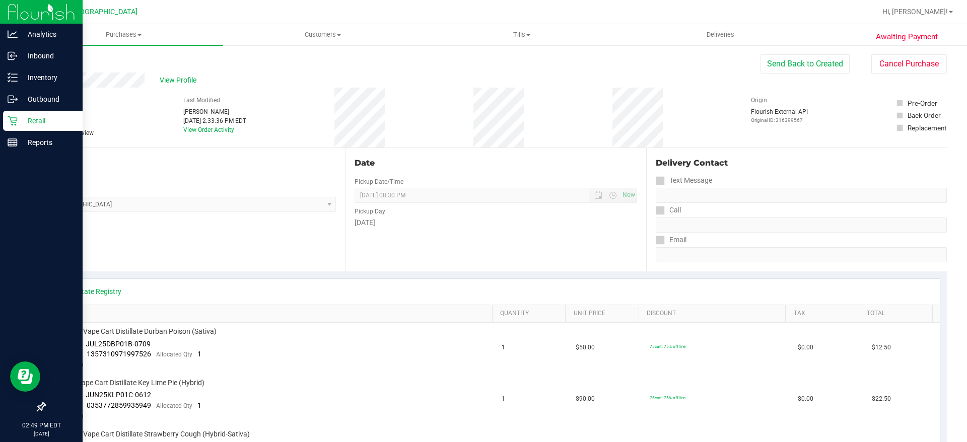
click at [21, 114] on div "Retail" at bounding box center [43, 121] width 80 height 20
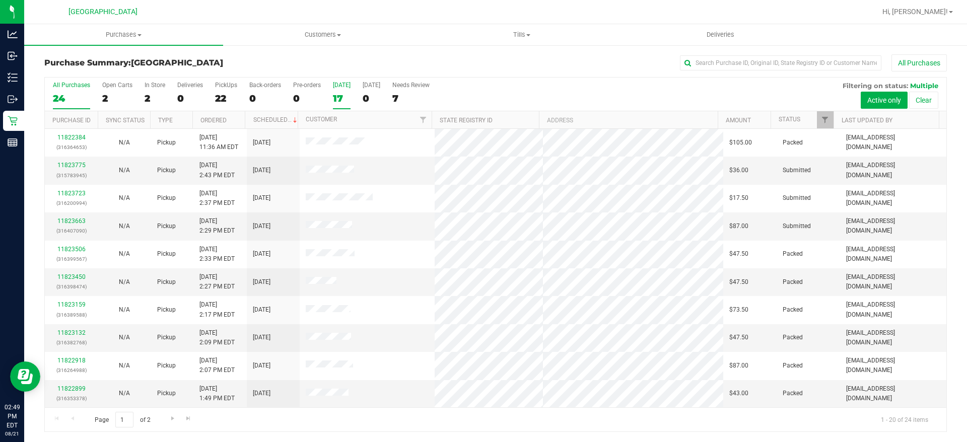
click at [337, 98] on div "17" at bounding box center [342, 99] width 18 height 12
click at [0, 0] on input "[DATE] 17" at bounding box center [0, 0] width 0 height 0
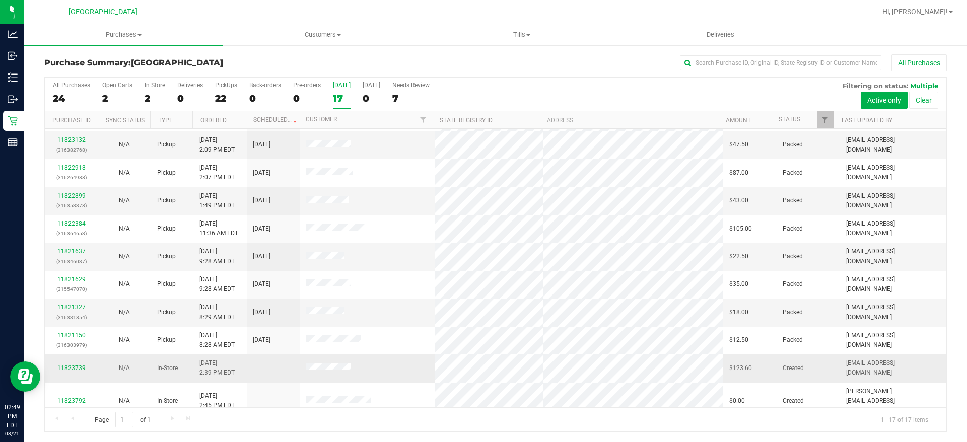
scroll to position [195, 0]
click at [337, 424] on div "Page 1 of 1 1 - 17 of 17 items" at bounding box center [496, 419] width 902 height 24
